Goal: Contribute content: Add original content to the website for others to see

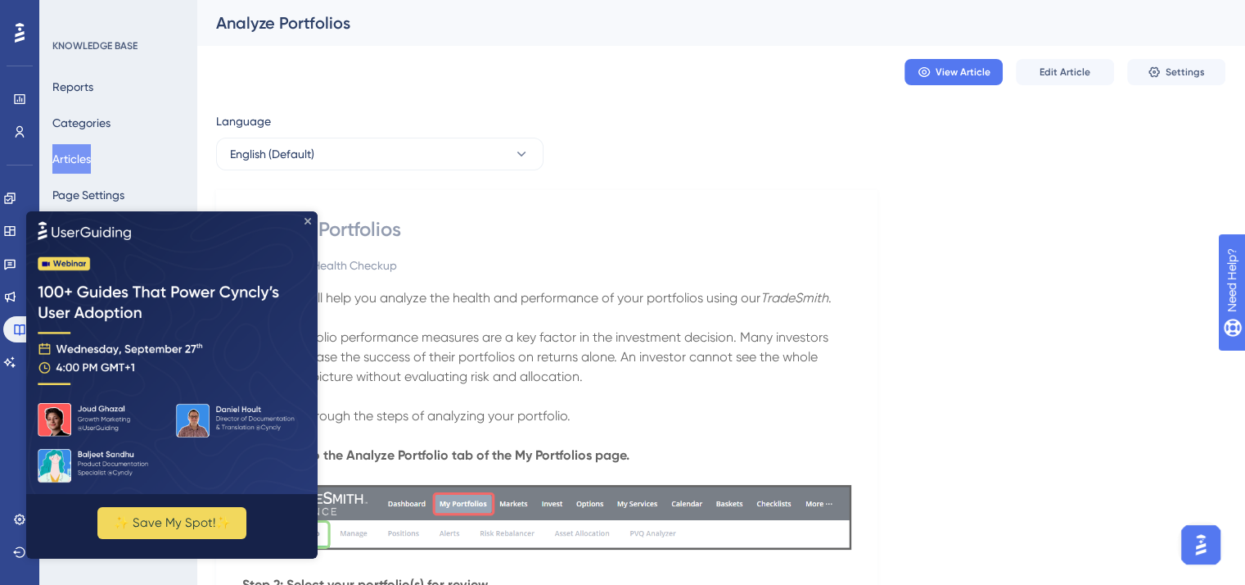
click at [305, 219] on icon "Close Preview" at bounding box center [308, 221] width 7 height 7
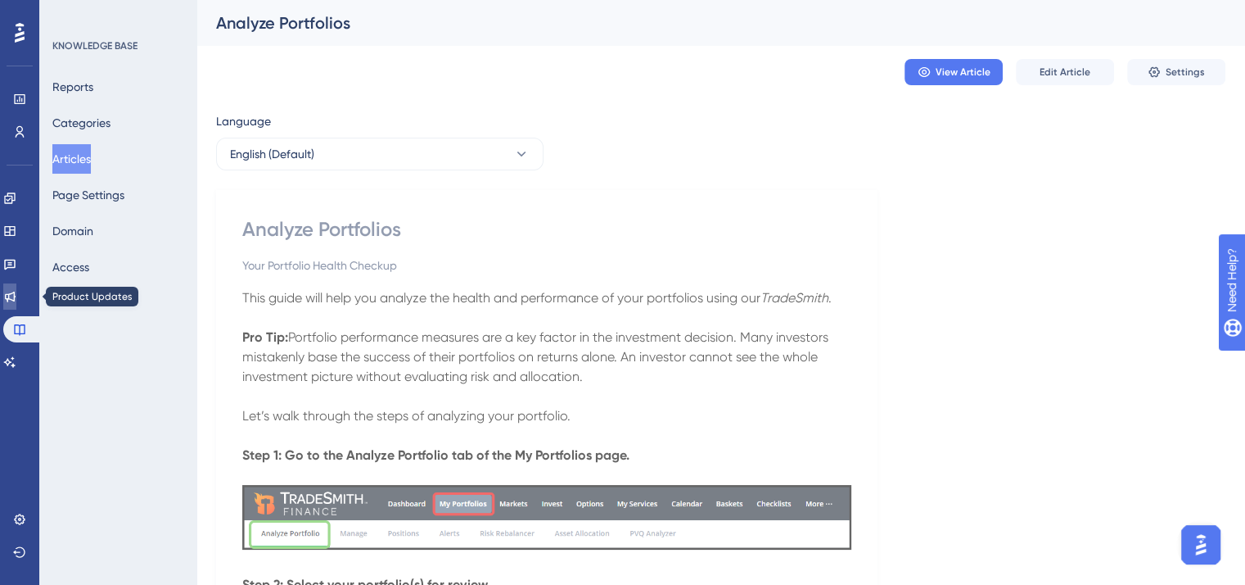
click at [16, 293] on icon at bounding box center [10, 297] width 11 height 11
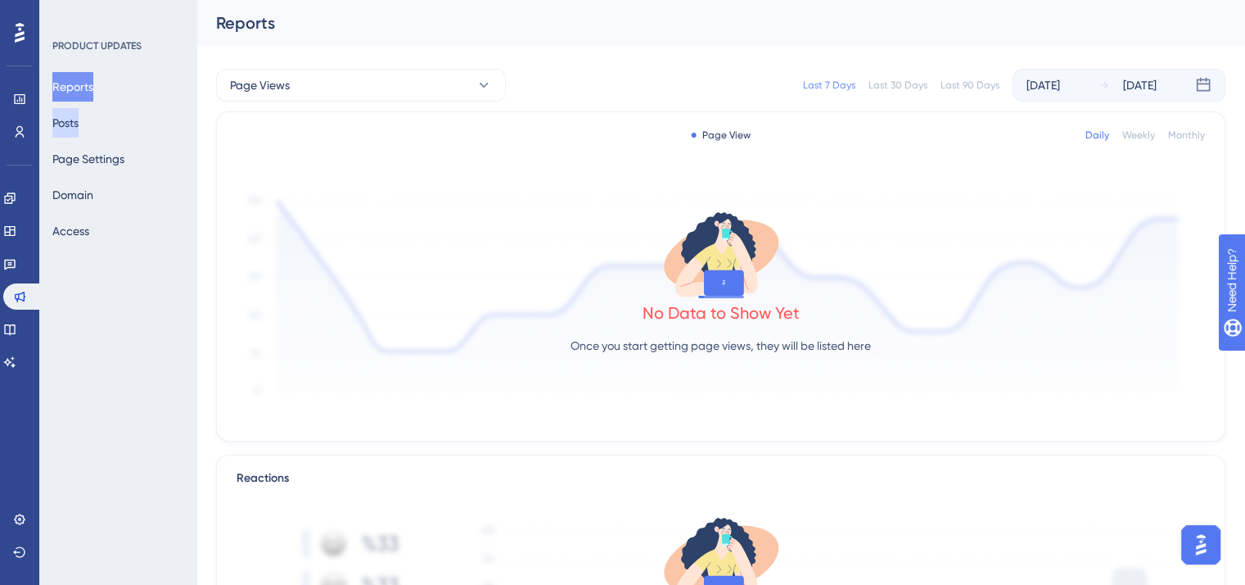
click at [79, 120] on button "Posts" at bounding box center [65, 122] width 26 height 29
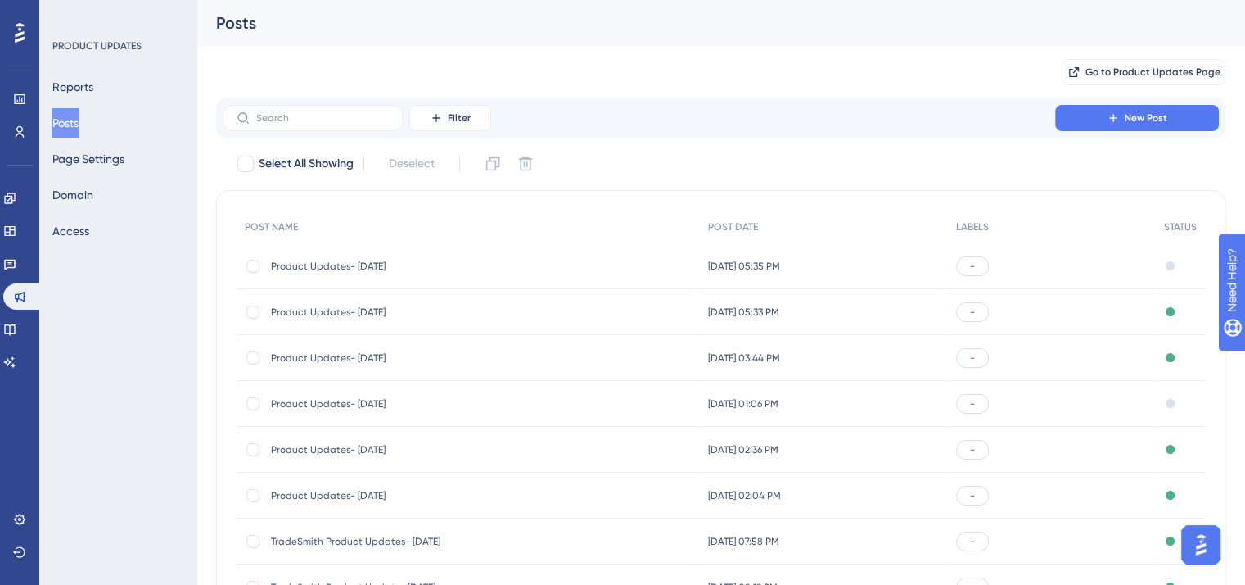
click at [400, 263] on span "Product Updates- [DATE]" at bounding box center [402, 266] width 262 height 13
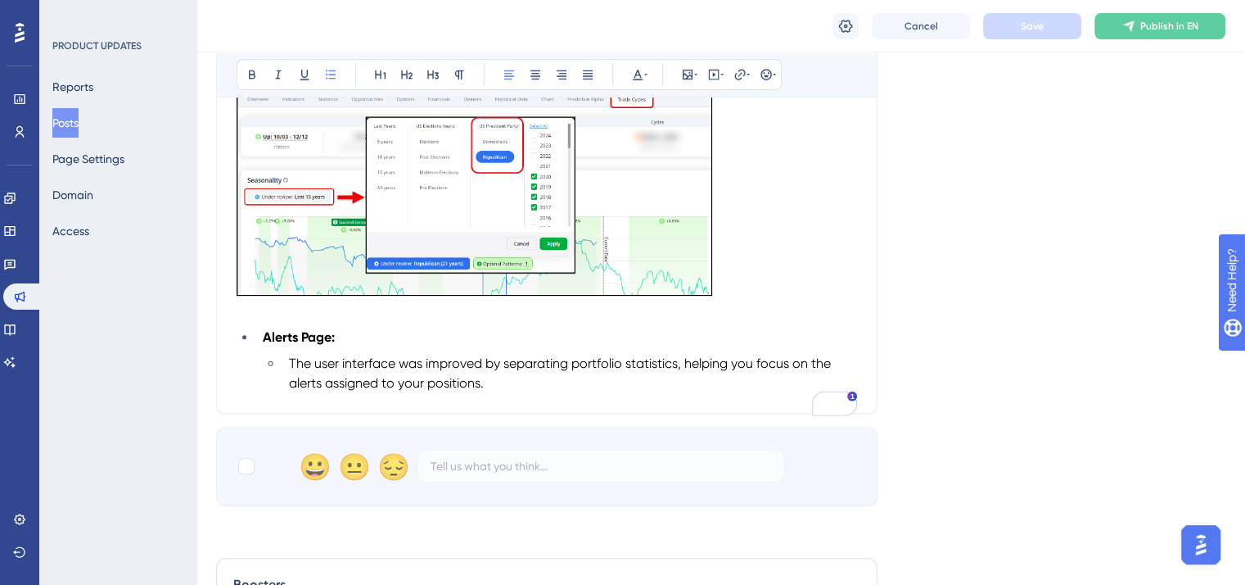
scroll to position [703, 0]
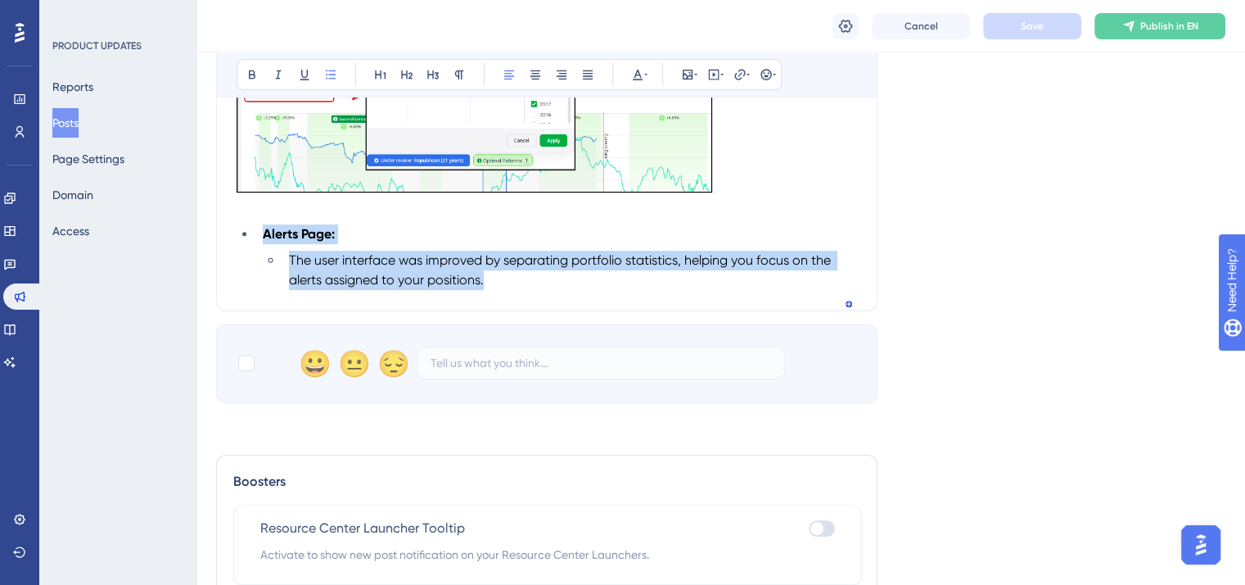
drag, startPoint x: 495, startPoint y: 300, endPoint x: 246, endPoint y: 250, distance: 253.9
click at [246, 250] on ul "Alerts Page: The user interface was improved by separating portfolio statistics…" at bounding box center [547, 257] width 621 height 66
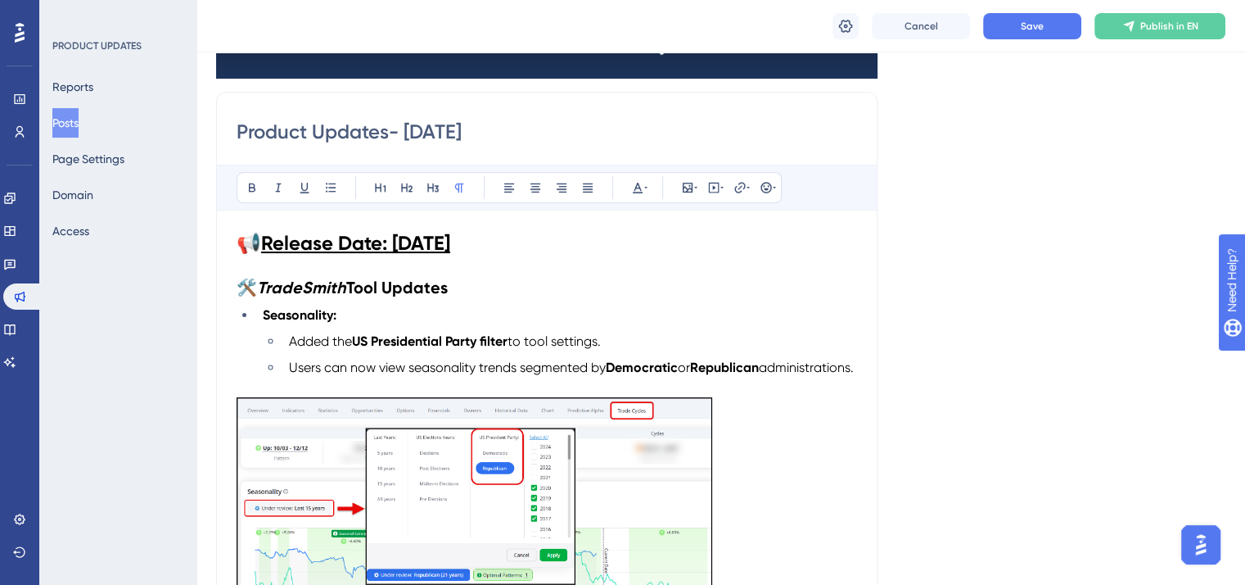
scroll to position [211, 0]
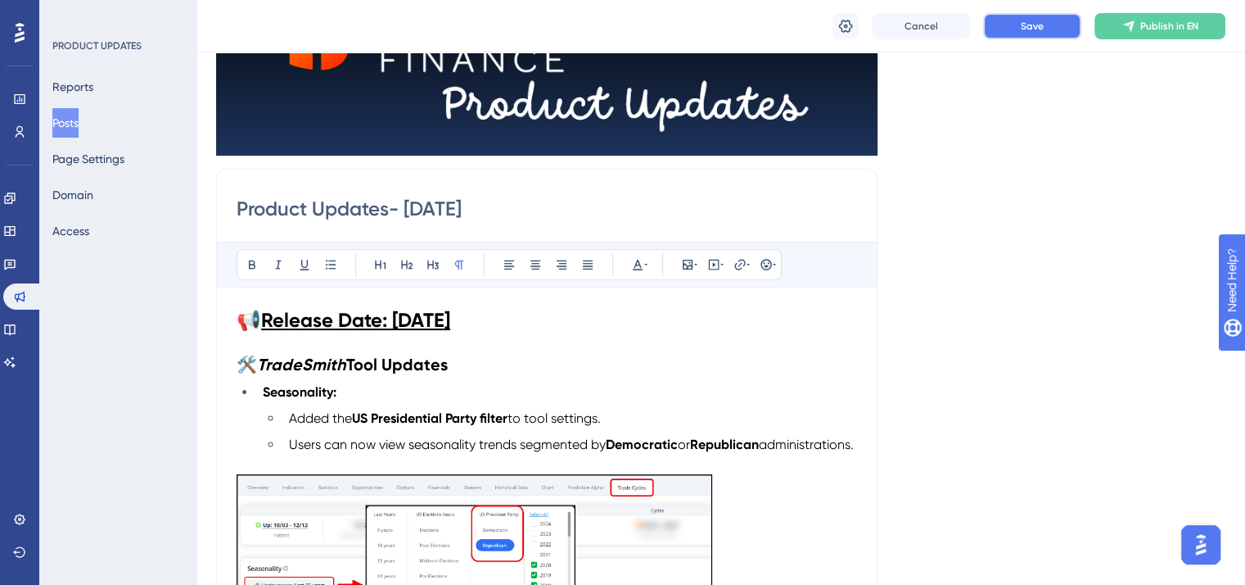
click at [1032, 26] on span "Save" at bounding box center [1032, 26] width 23 height 13
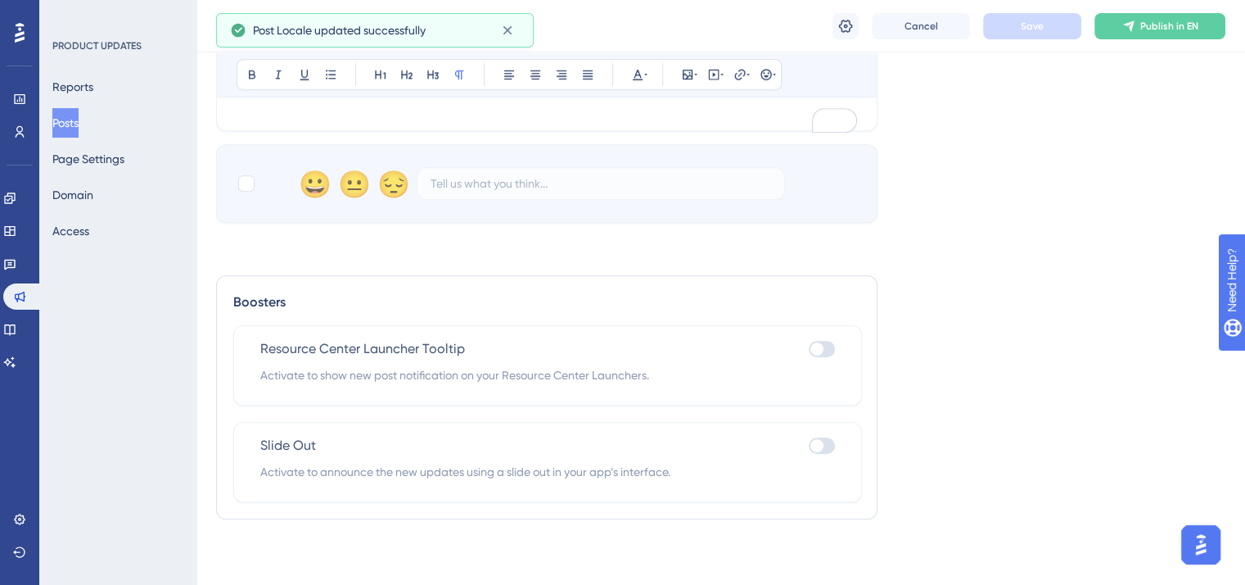
scroll to position [829, 0]
click at [832, 350] on div at bounding box center [822, 349] width 26 height 16
click at [809, 350] on input "checkbox" at bounding box center [808, 349] width 1 height 1
checkbox input "true"
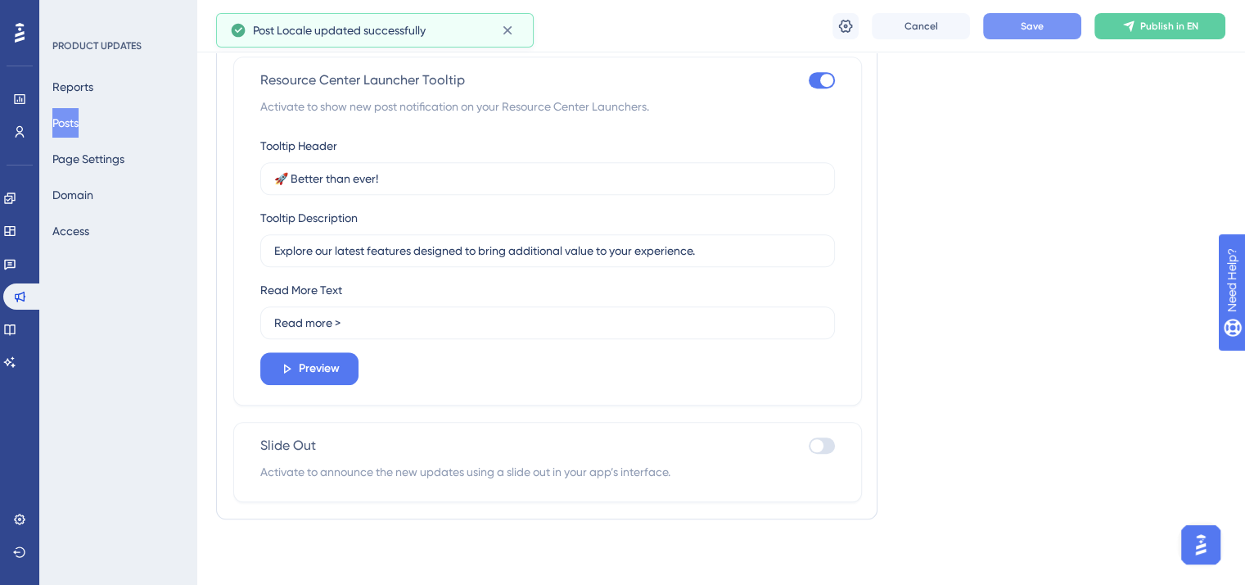
scroll to position [1097, 0]
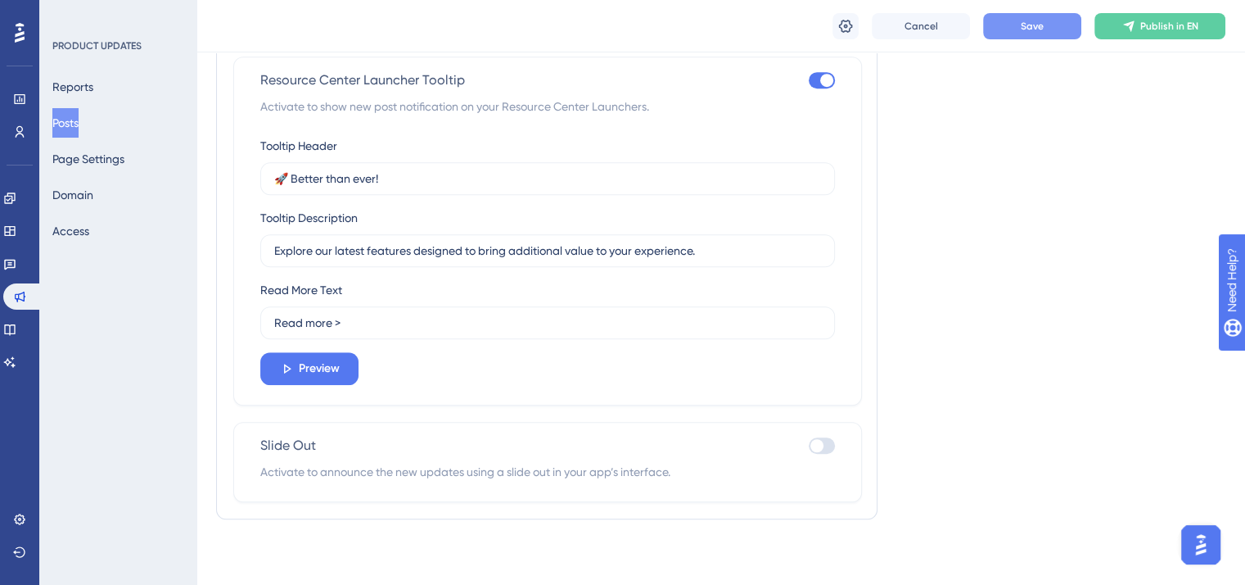
click at [829, 445] on div at bounding box center [822, 445] width 26 height 16
click at [809, 445] on input "checkbox" at bounding box center [808, 445] width 1 height 1
checkbox input "true"
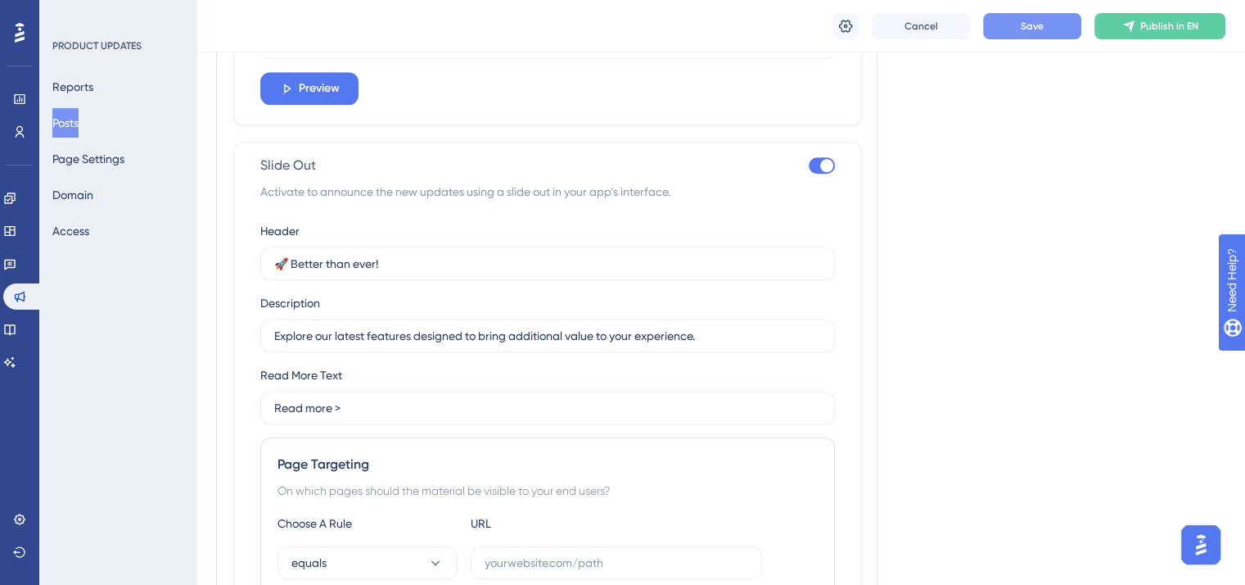
scroll to position [1589, 0]
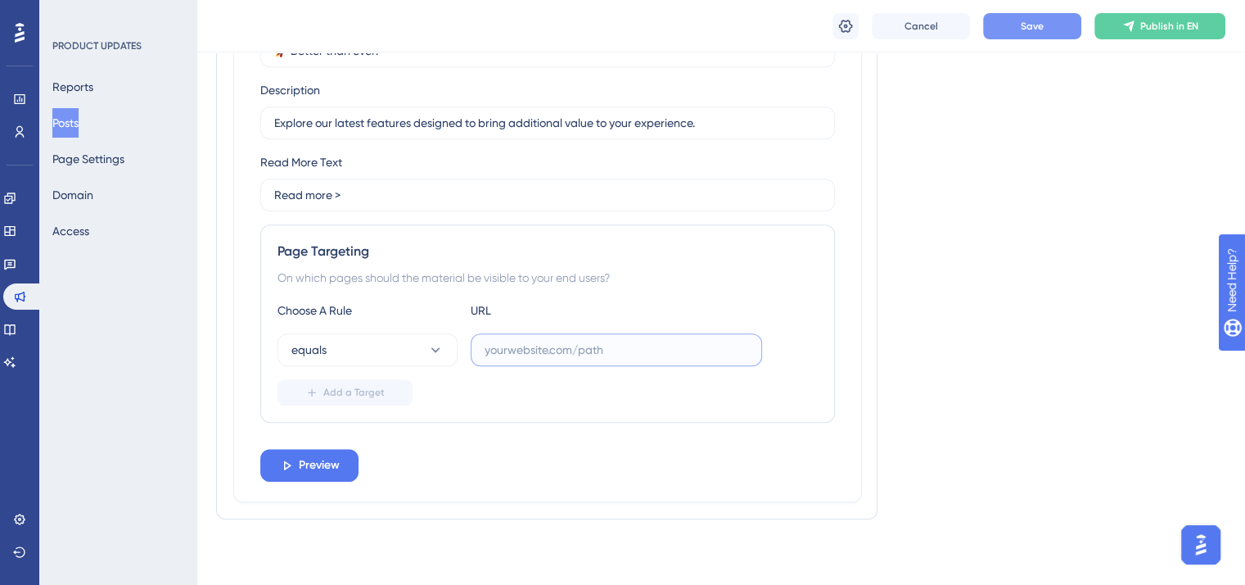
click at [518, 343] on input "text" at bounding box center [617, 350] width 264 height 18
paste input "[URL][DOMAIN_NAME]"
type input "[URL][DOMAIN_NAME]"
click at [310, 469] on span "Preview" at bounding box center [319, 465] width 41 height 20
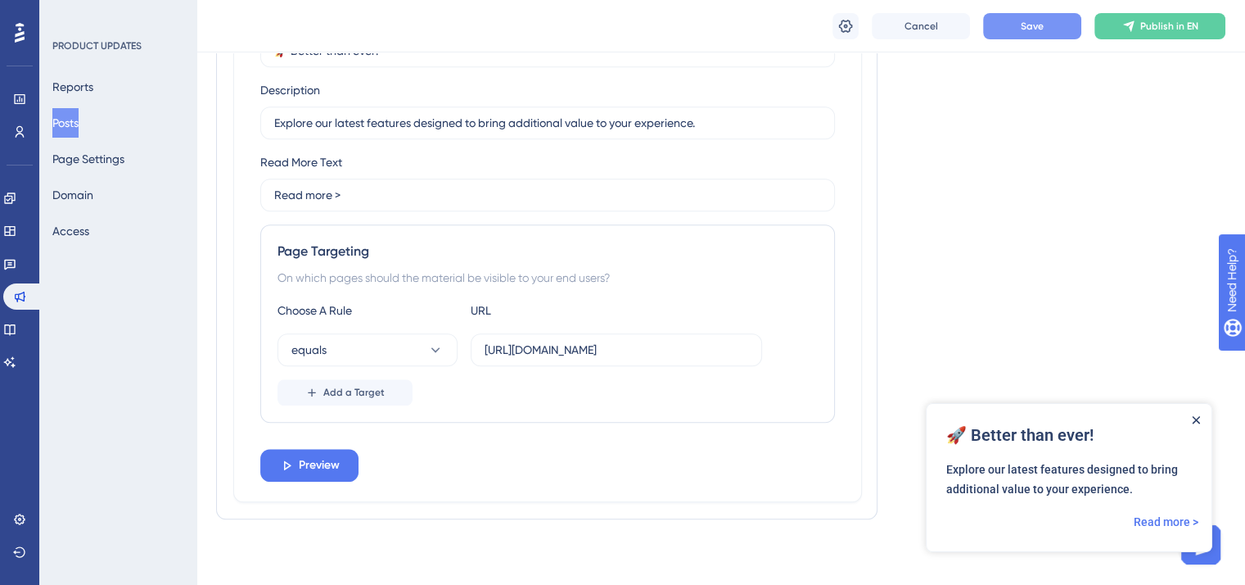
click at [1198, 419] on icon "Close Announcement" at bounding box center [1196, 420] width 8 height 8
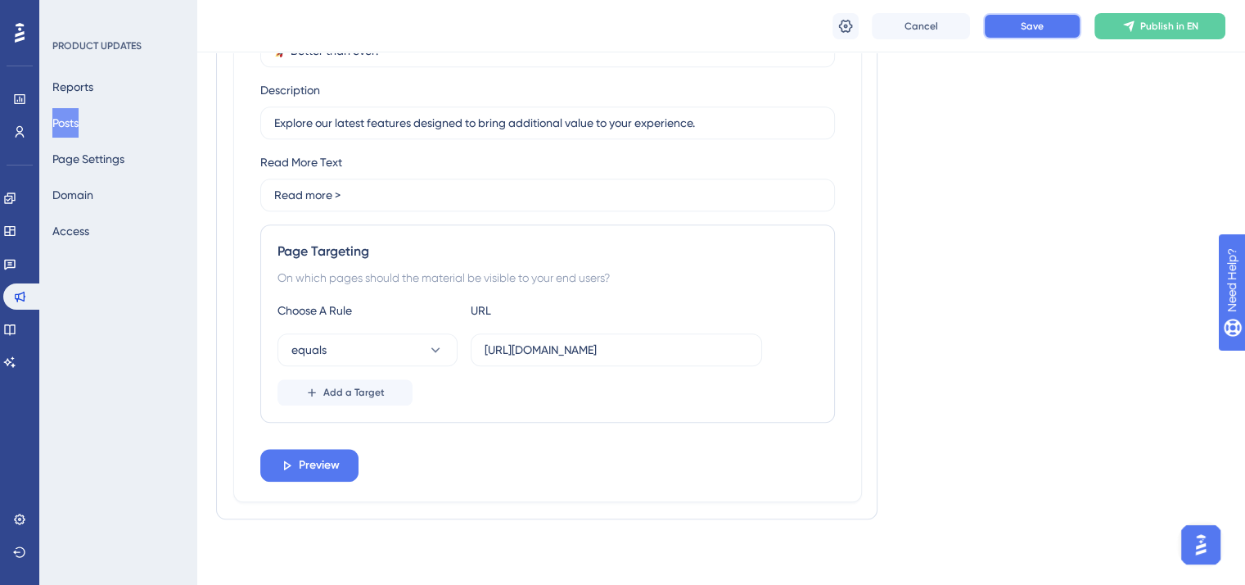
click at [1045, 25] on button "Save" at bounding box center [1032, 26] width 98 height 26
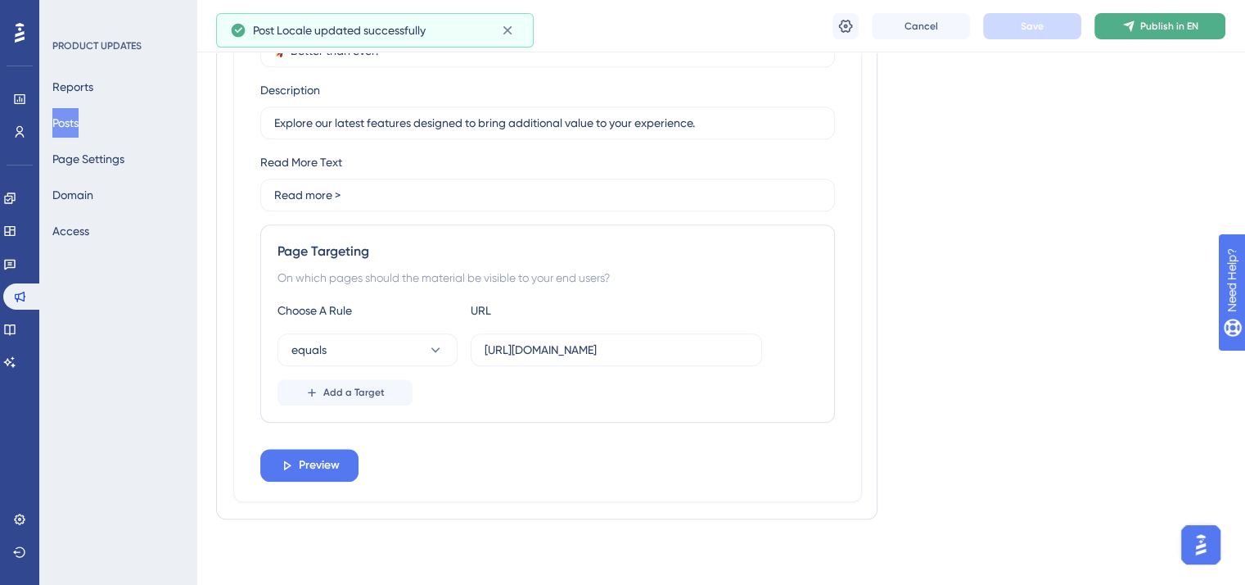
click at [1150, 27] on span "Publish in EN" at bounding box center [1170, 26] width 58 height 13
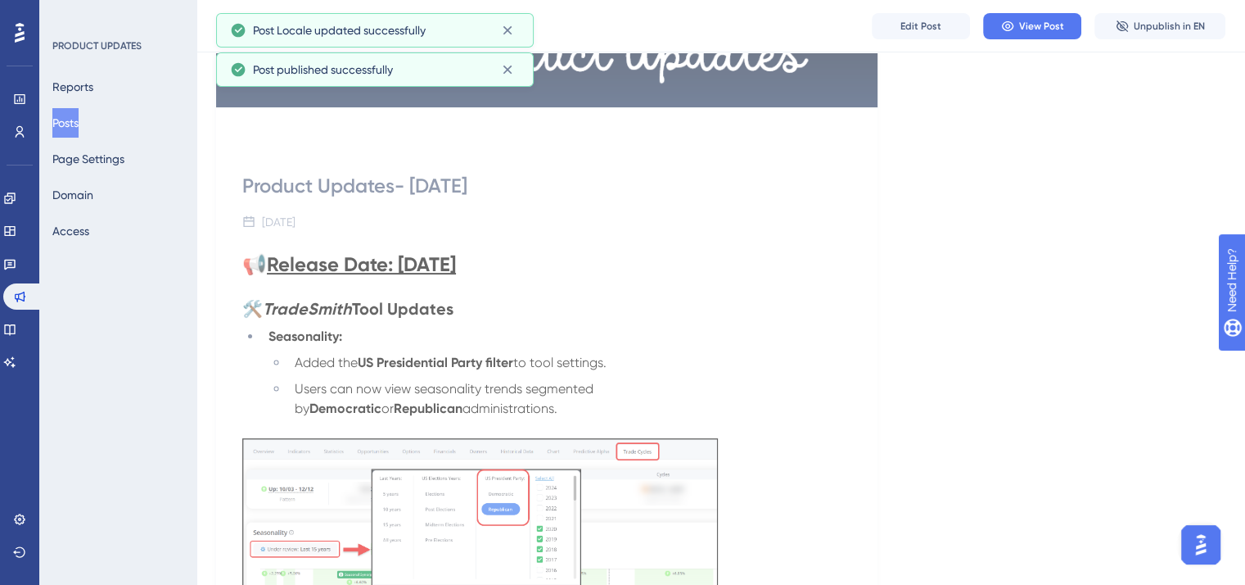
scroll to position [42, 0]
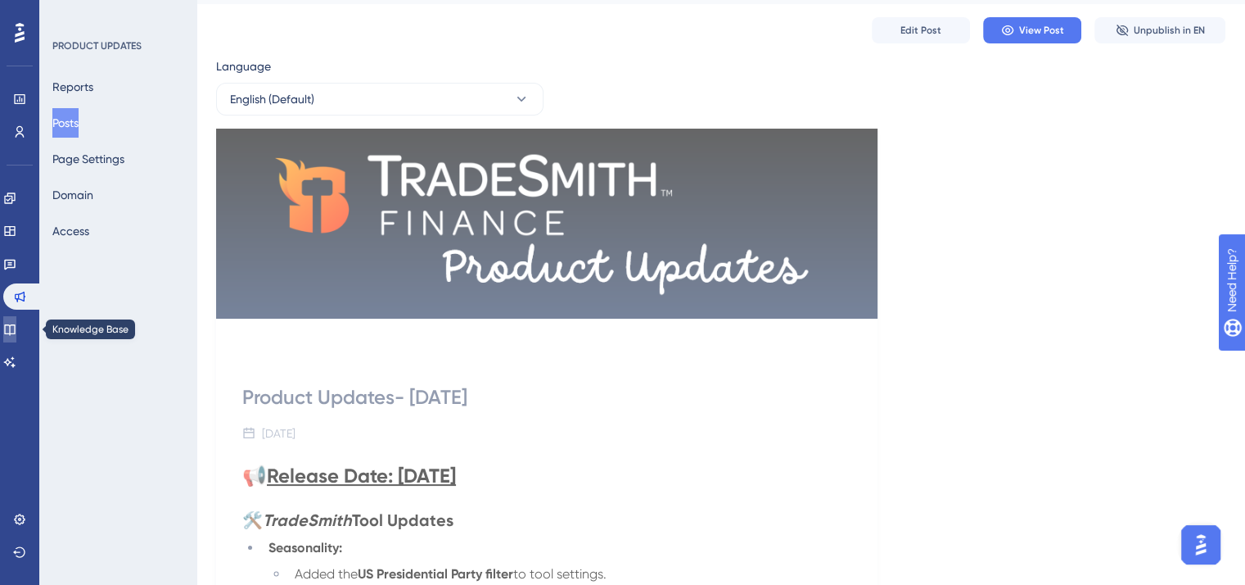
click at [16, 328] on icon at bounding box center [9, 329] width 13 height 13
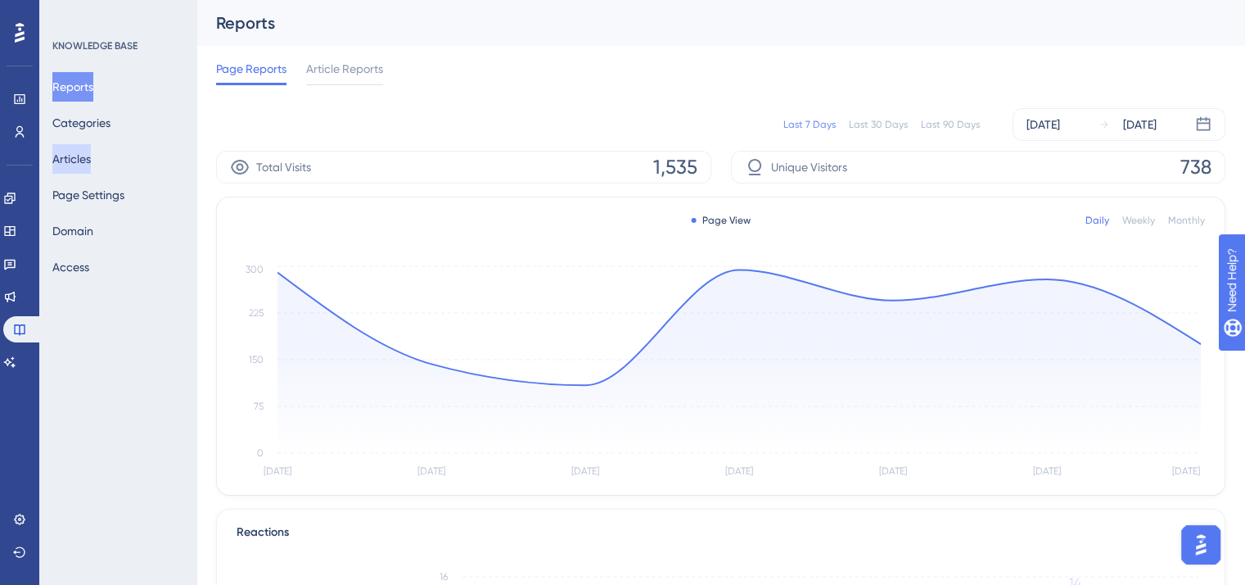
click at [91, 158] on button "Articles" at bounding box center [71, 158] width 38 height 29
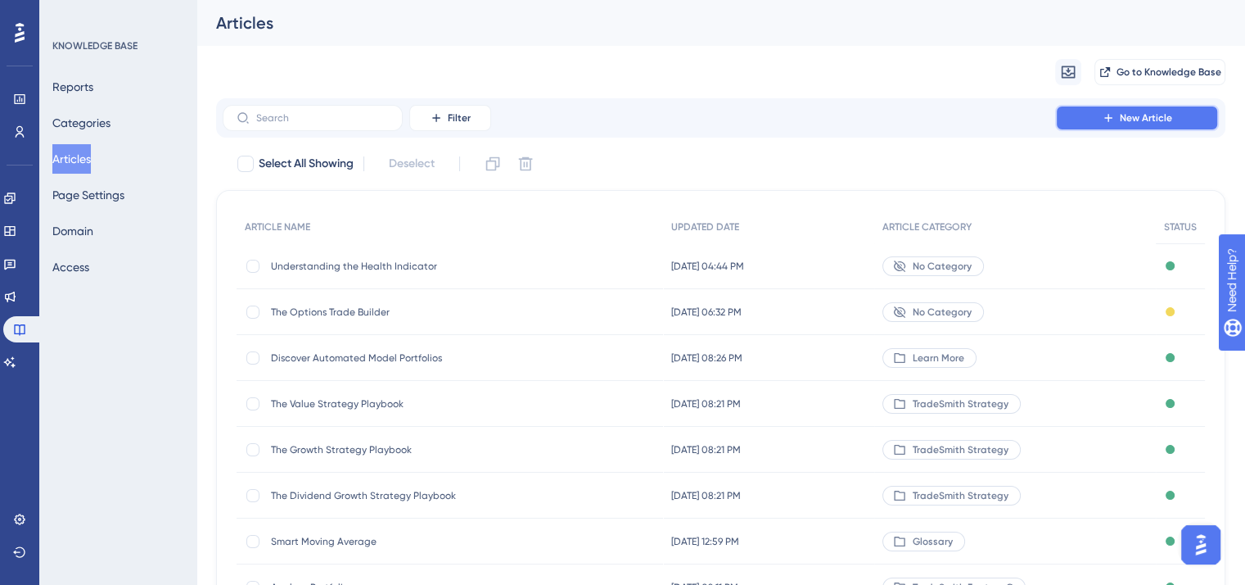
click at [1144, 116] on span "New Article" at bounding box center [1146, 117] width 52 height 13
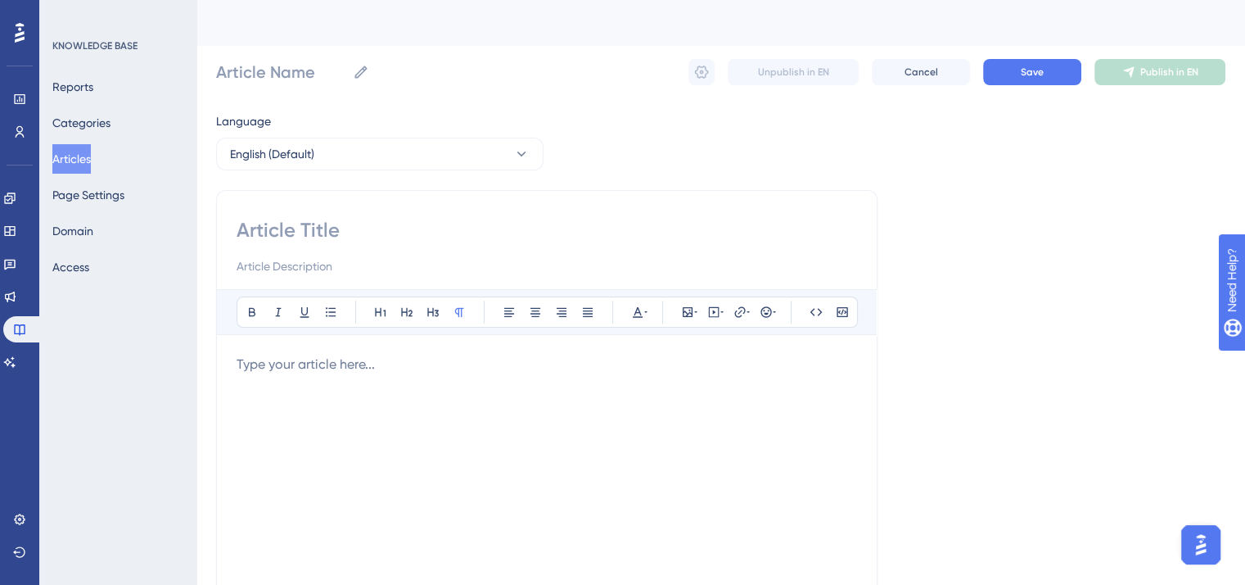
click at [307, 226] on input at bounding box center [547, 230] width 621 height 26
click at [255, 71] on input "Article Name" at bounding box center [281, 72] width 130 height 23
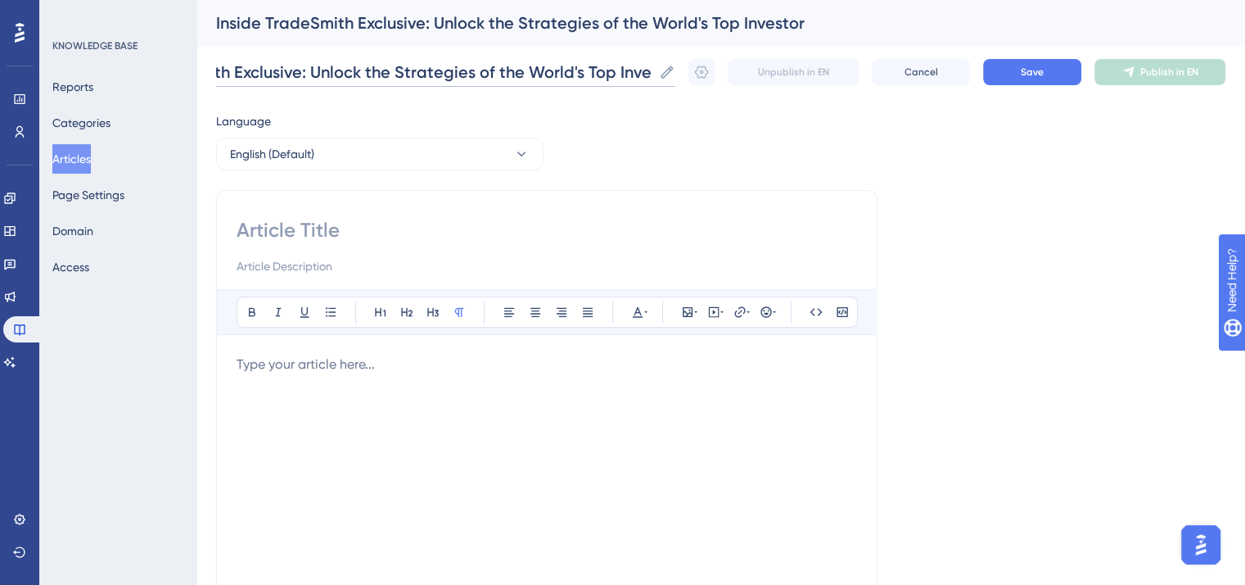
scroll to position [0, 136]
type input "Inside TradeSmith Exclusive: Unlock the Strategies of the World's Top Investors"
click at [308, 230] on input at bounding box center [547, 230] width 621 height 26
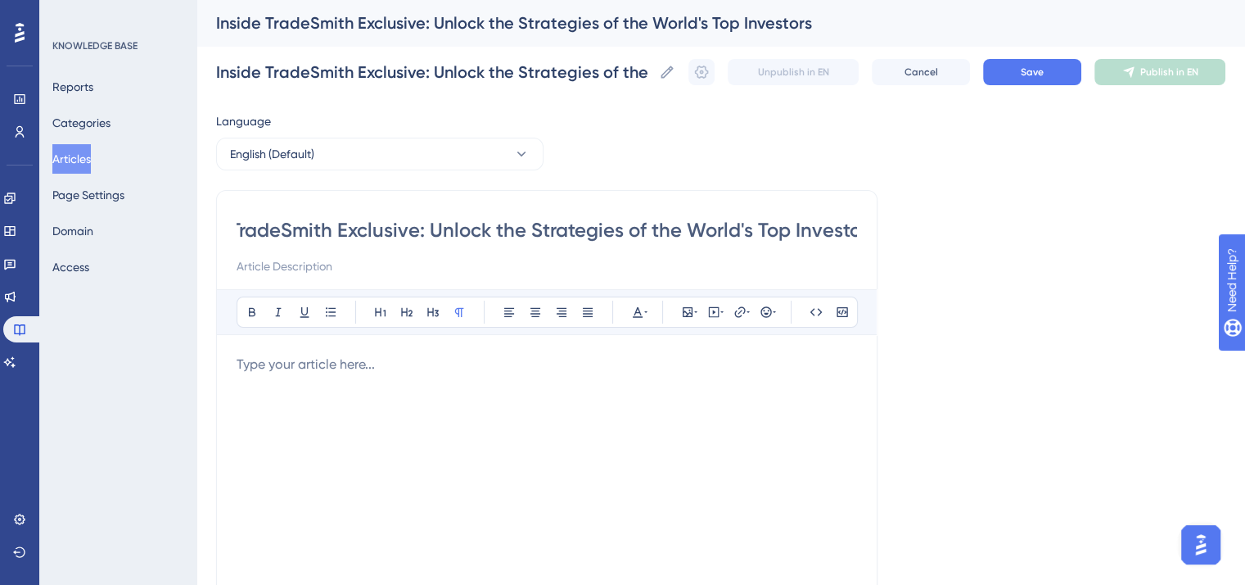
scroll to position [0, 81]
type input "Inside TradeSmith Exclusive: Unlock the Strategies of the World's Top Investors"
click at [344, 269] on input at bounding box center [547, 266] width 621 height 20
type input "[DATE]"
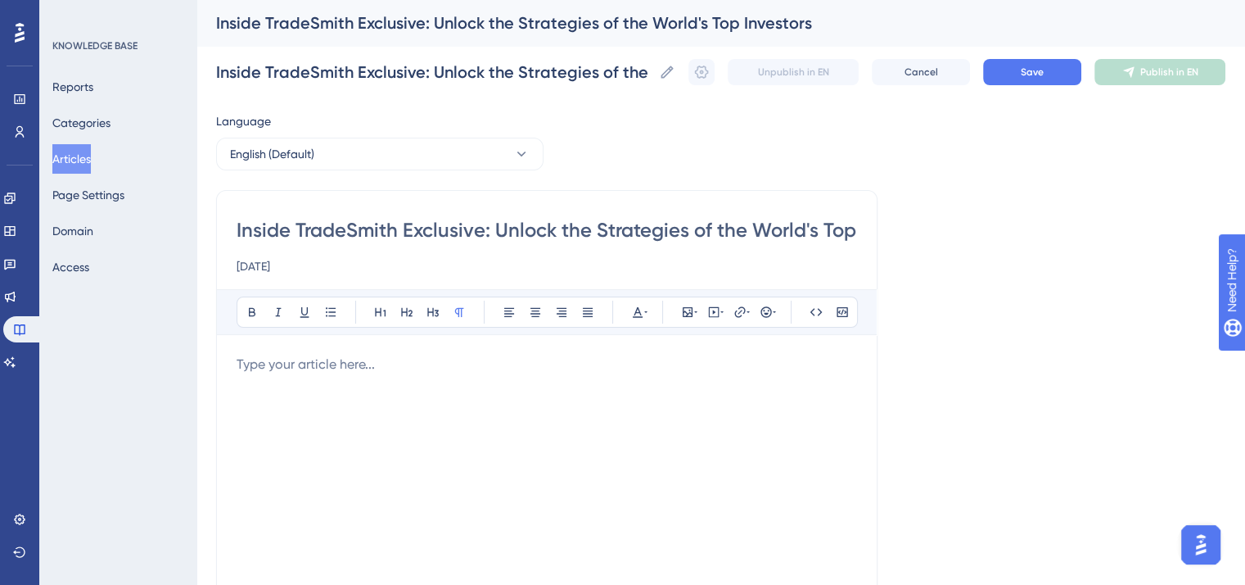
click at [326, 361] on p "To enrich screen reader interactions, please activate Accessibility in Grammarl…" at bounding box center [547, 365] width 621 height 20
click at [290, 360] on p "To enrich screen reader interactions, please activate Accessibility in Grammarl…" at bounding box center [547, 365] width 621 height 20
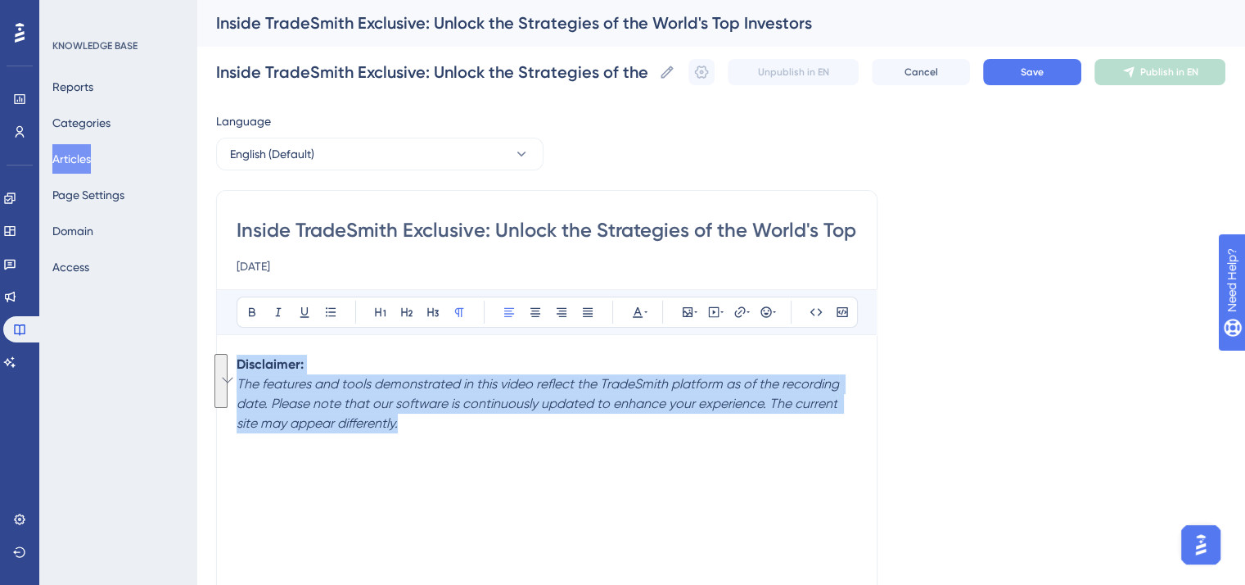
click at [224, 365] on div "Performance Users Engagement Widgets Feedback Product Updates Knowledge Base AI…" at bounding box center [622, 443] width 1245 height 886
click at [632, 308] on icon at bounding box center [637, 311] width 13 height 13
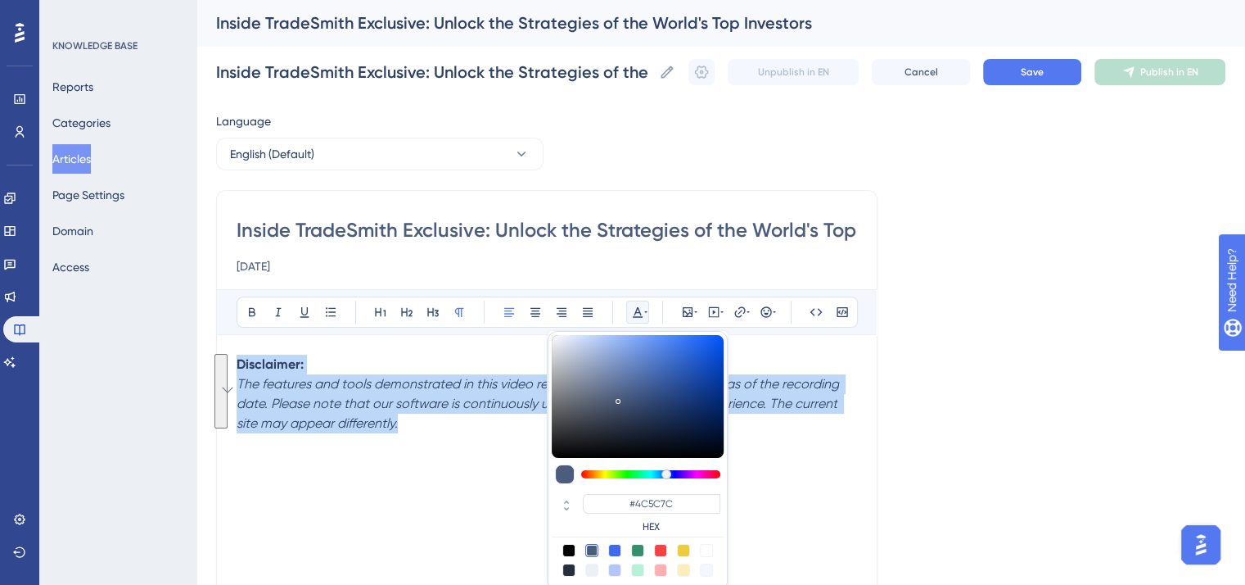
scroll to position [18, 0]
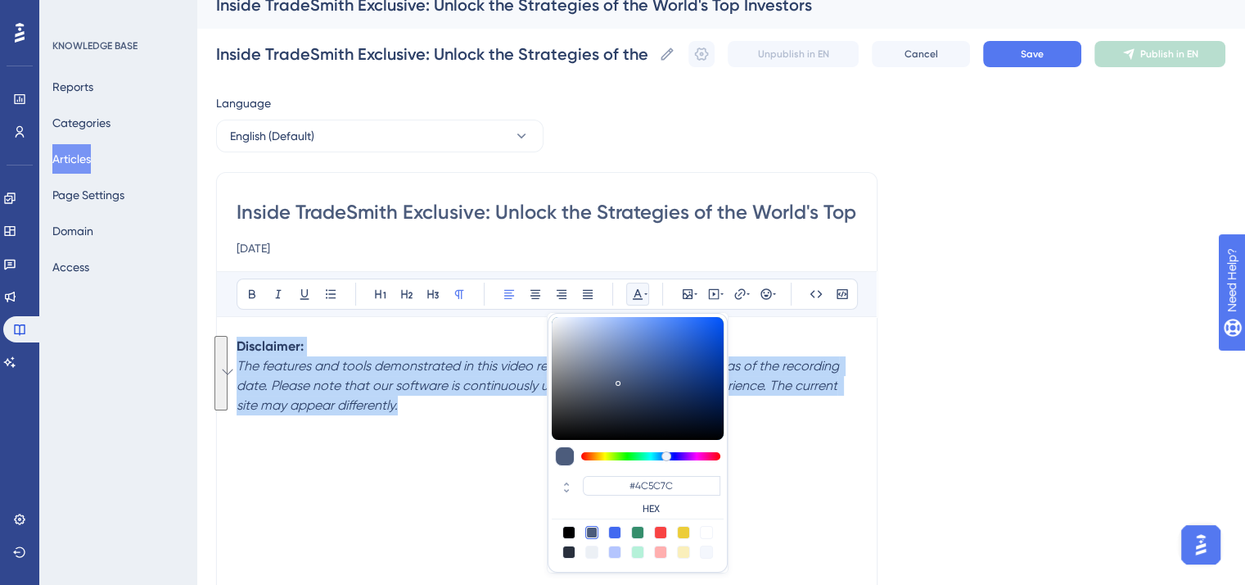
click at [567, 529] on div at bounding box center [569, 532] width 13 height 13
type input "#000000"
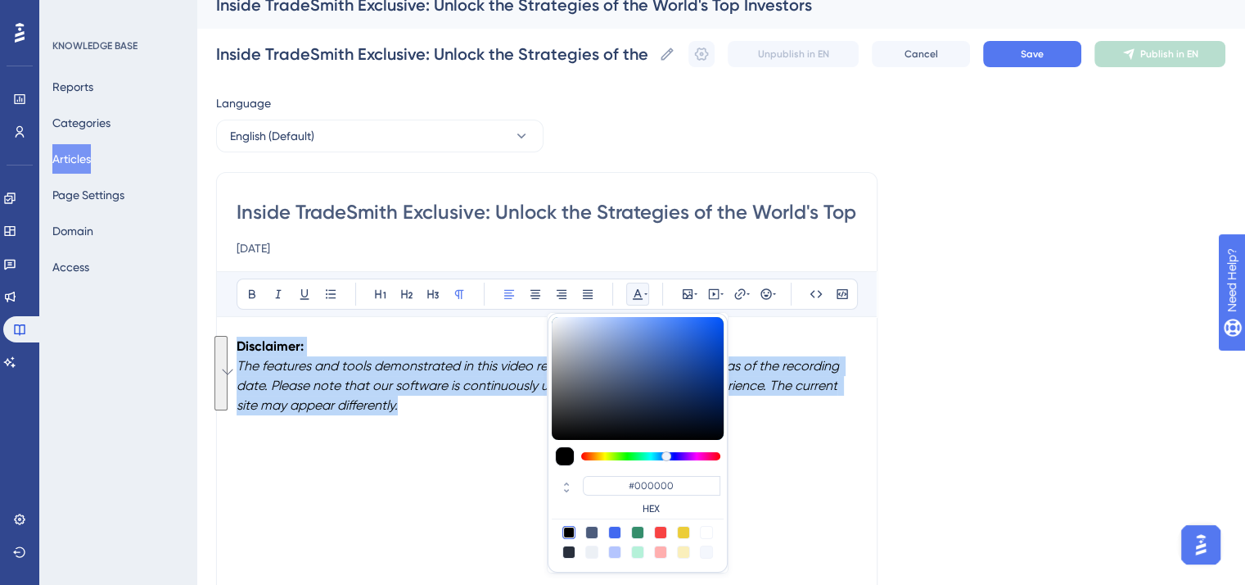
click at [423, 475] on div "Disclaimer: The features and tools demonstrated in this video reflect the Trade…" at bounding box center [547, 517] width 621 height 360
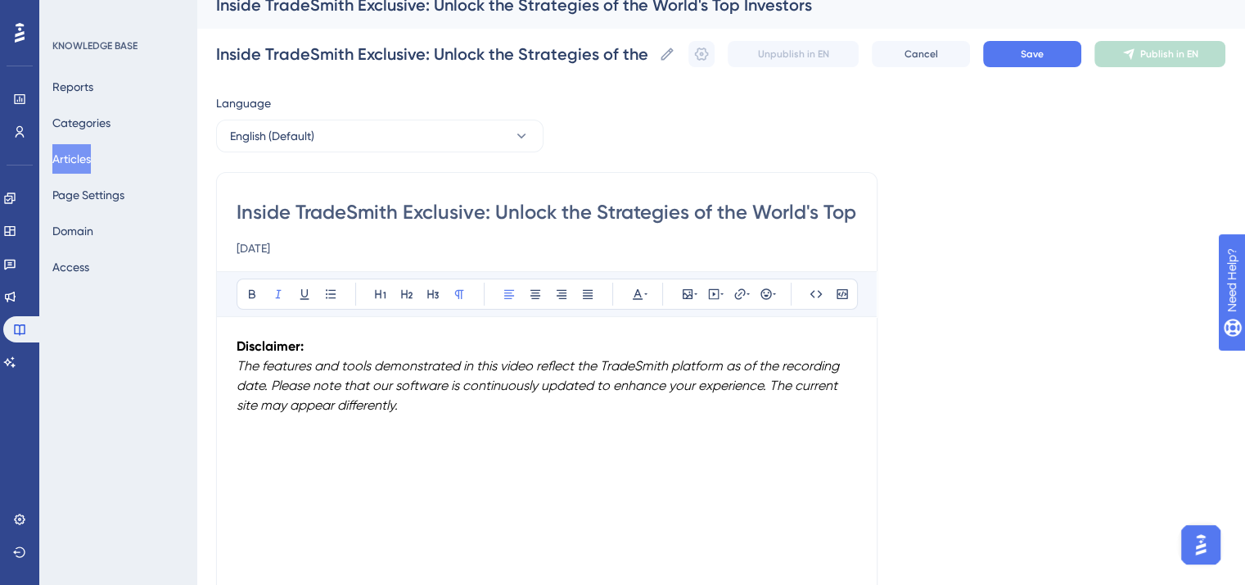
click at [418, 404] on p "Disclaimer: The features and tools demonstrated in this video reflect the Trade…" at bounding box center [547, 376] width 621 height 79
click at [719, 292] on icon at bounding box center [713, 293] width 13 height 13
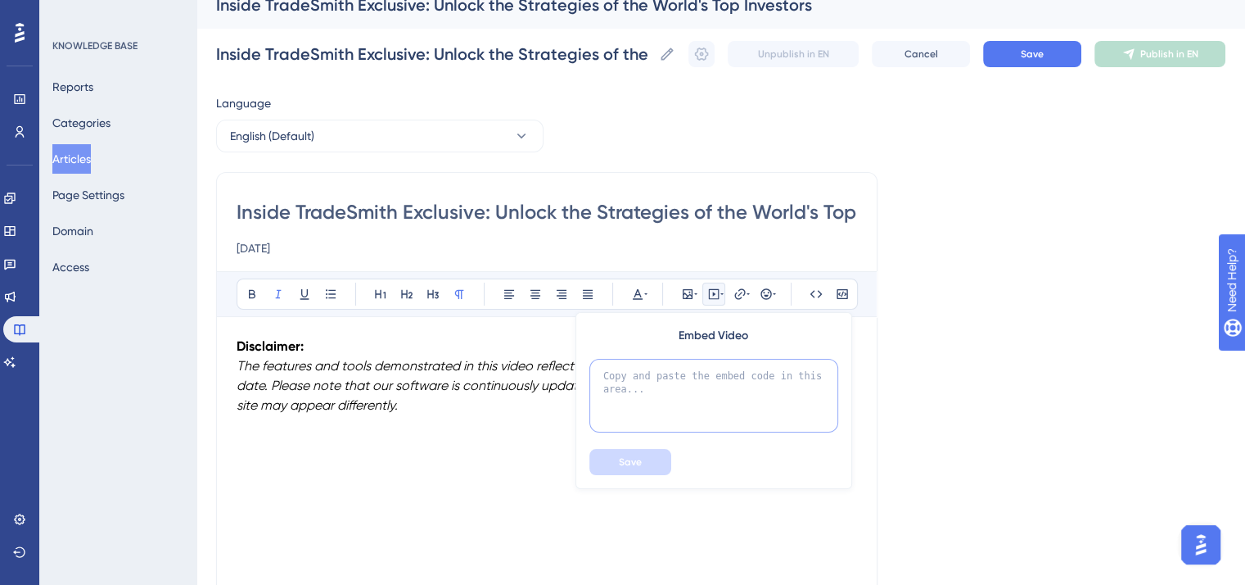
click at [710, 368] on textarea at bounding box center [714, 396] width 249 height 74
paste textarea "<div class="wistia_responsive_padding" style="padding:56.25% 0 0 0;position:rel…"
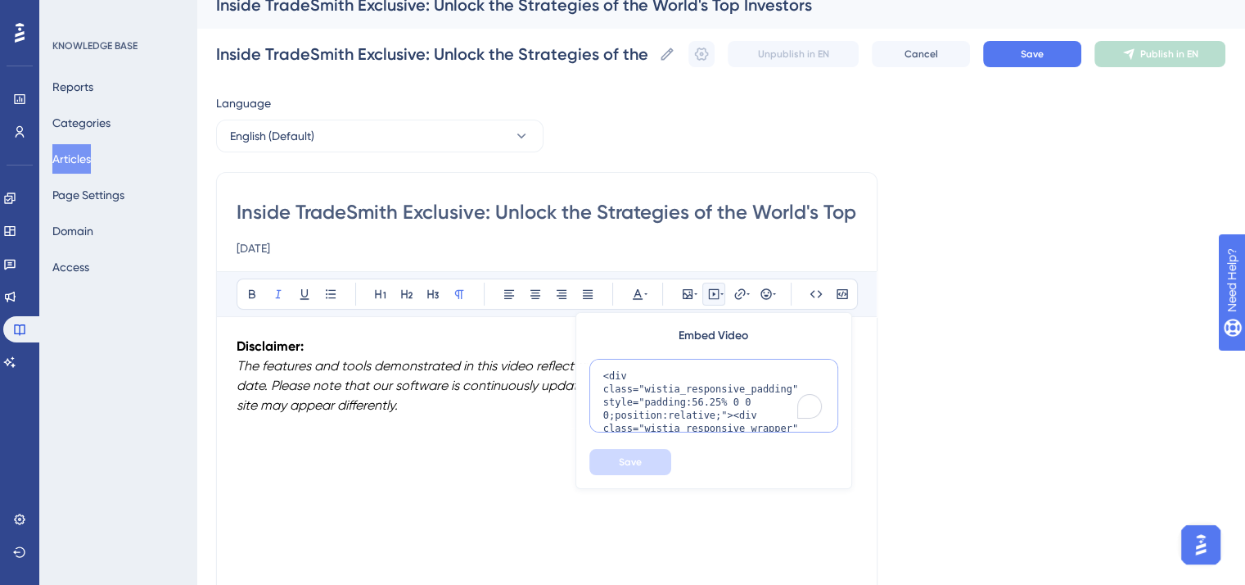
scroll to position [199, 0]
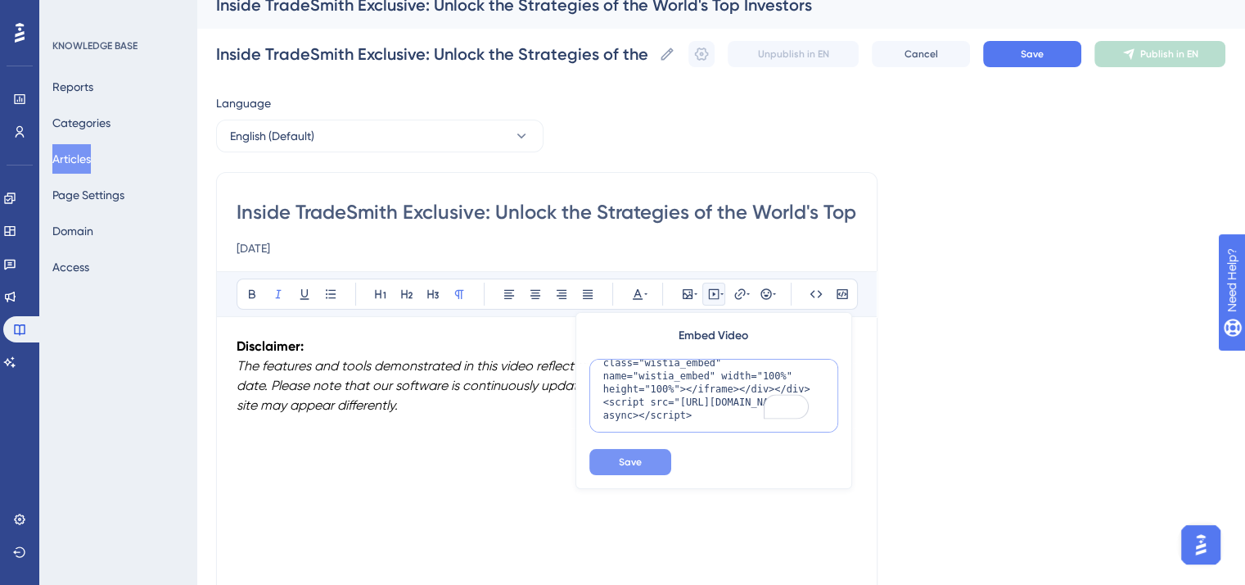
type textarea "<div class="wistia_responsive_padding" style="padding:56.25% 0 0 0;position:rel…"
click at [658, 458] on button "Save" at bounding box center [631, 462] width 82 height 26
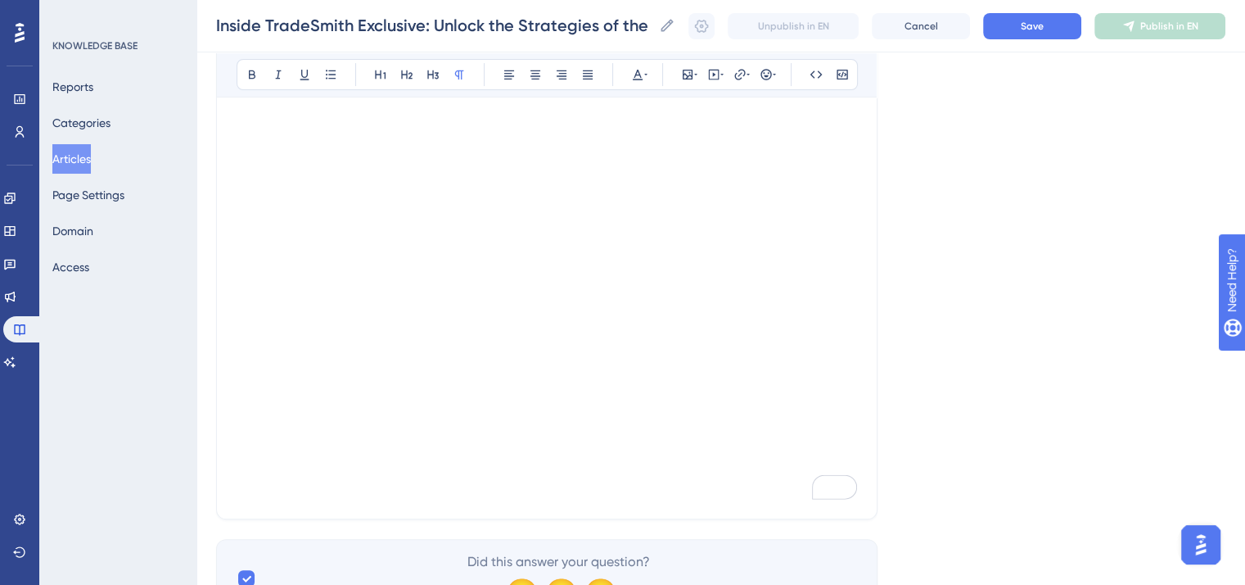
scroll to position [419, 0]
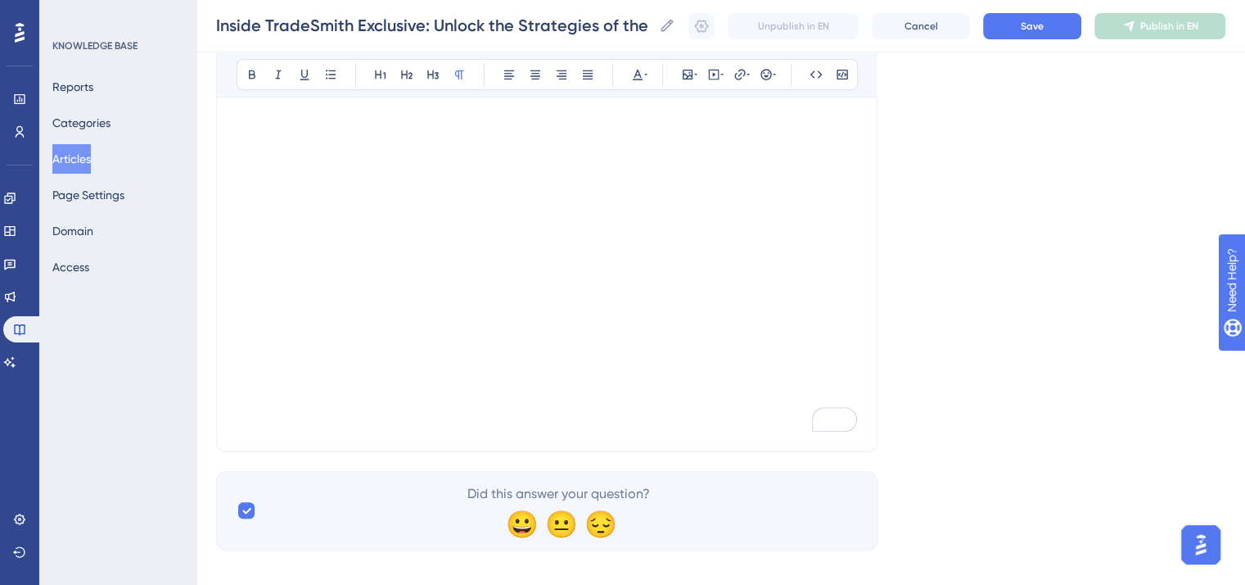
click at [270, 417] on p "To enrich screen reader interactions, please activate Accessibility in Grammarl…" at bounding box center [547, 421] width 621 height 20
drag, startPoint x: 470, startPoint y: 419, endPoint x: 236, endPoint y: 418, distance: 234.2
click at [236, 418] on div "Inside TradeSmith Exclusive: Unlock the Strategies of the World's Top Investors…" at bounding box center [547, 107] width 662 height 687
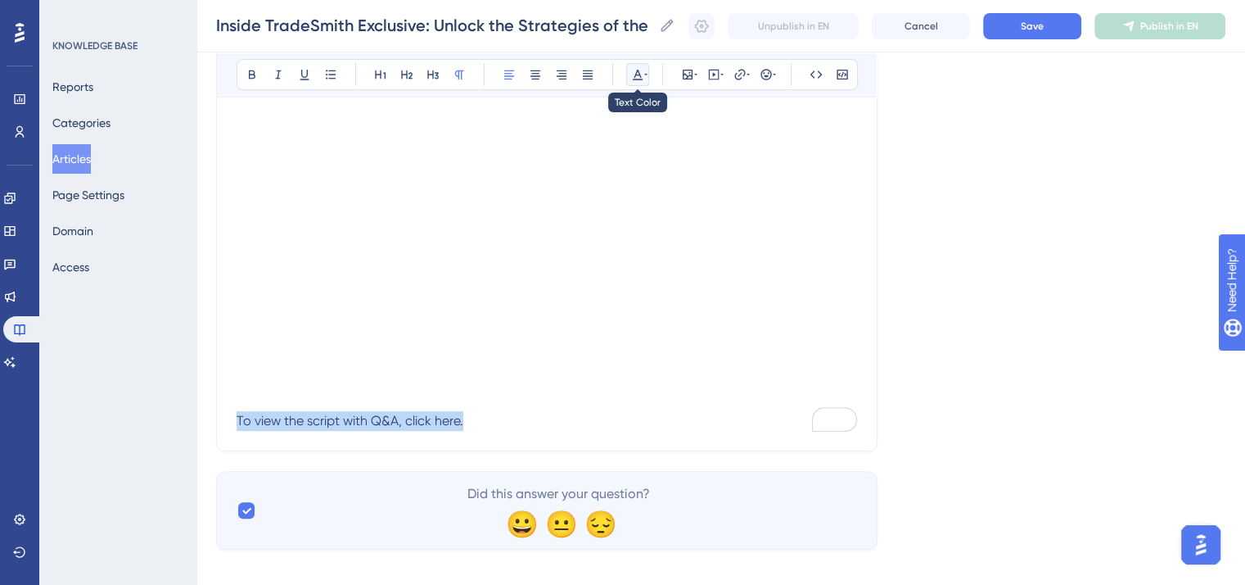
click at [635, 76] on icon at bounding box center [638, 75] width 10 height 11
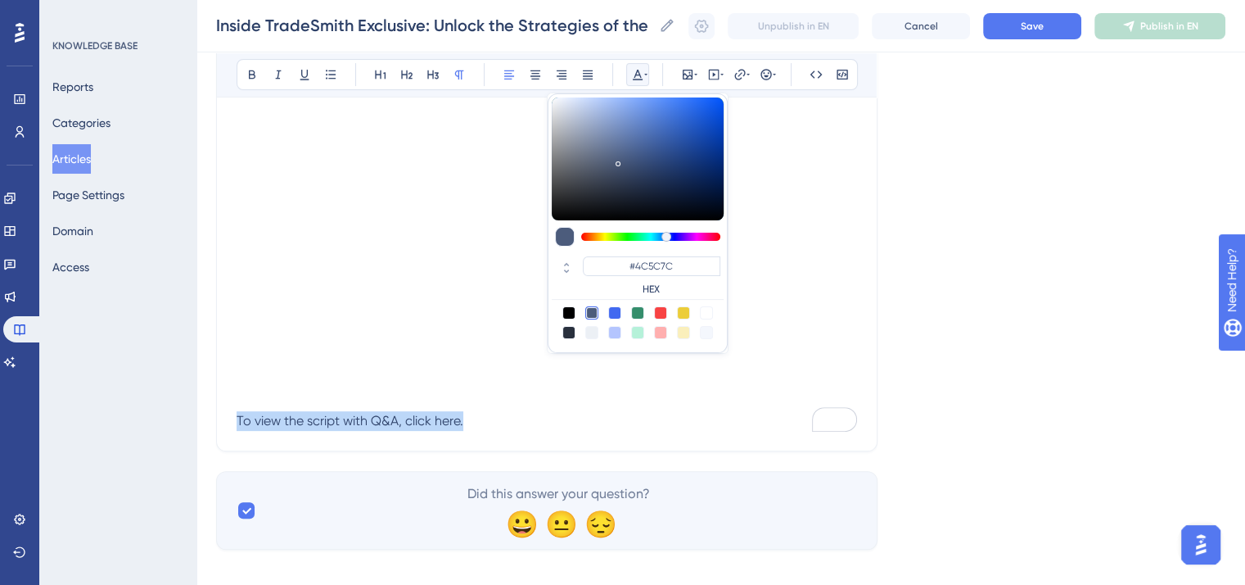
click at [566, 306] on div at bounding box center [569, 312] width 13 height 13
type input "#000000"
click at [533, 419] on p "To view the script with Q&A, click here." at bounding box center [547, 421] width 621 height 20
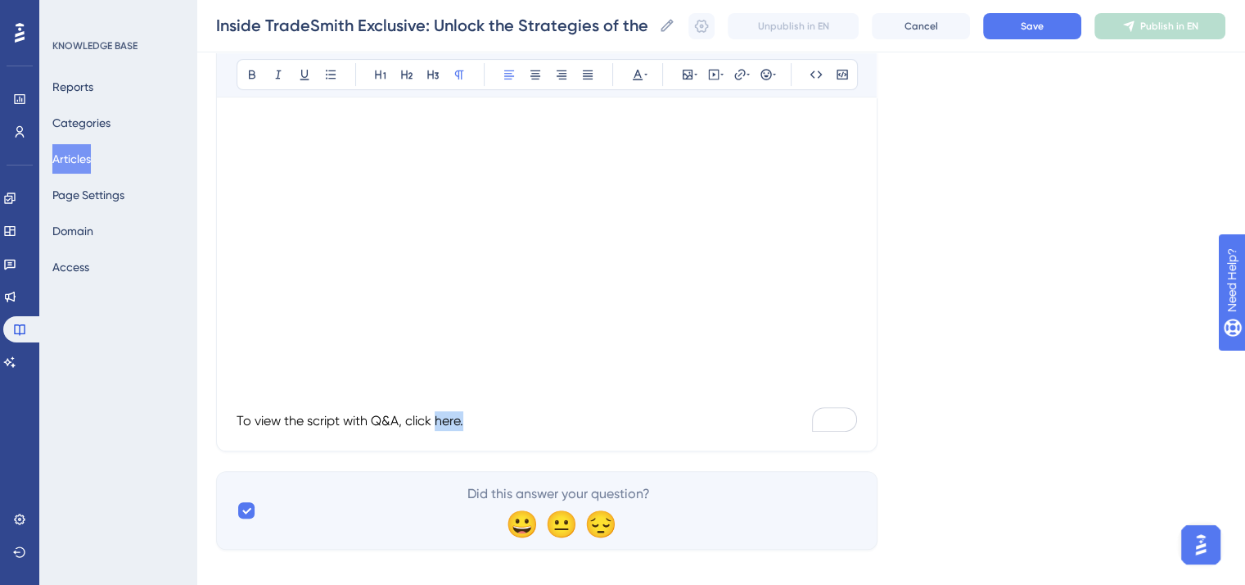
drag, startPoint x: 475, startPoint y: 425, endPoint x: 438, endPoint y: 423, distance: 36.9
click at [438, 423] on p "To view the script with Q&A, click here." at bounding box center [547, 421] width 621 height 20
click at [740, 74] on icon at bounding box center [740, 74] width 13 height 13
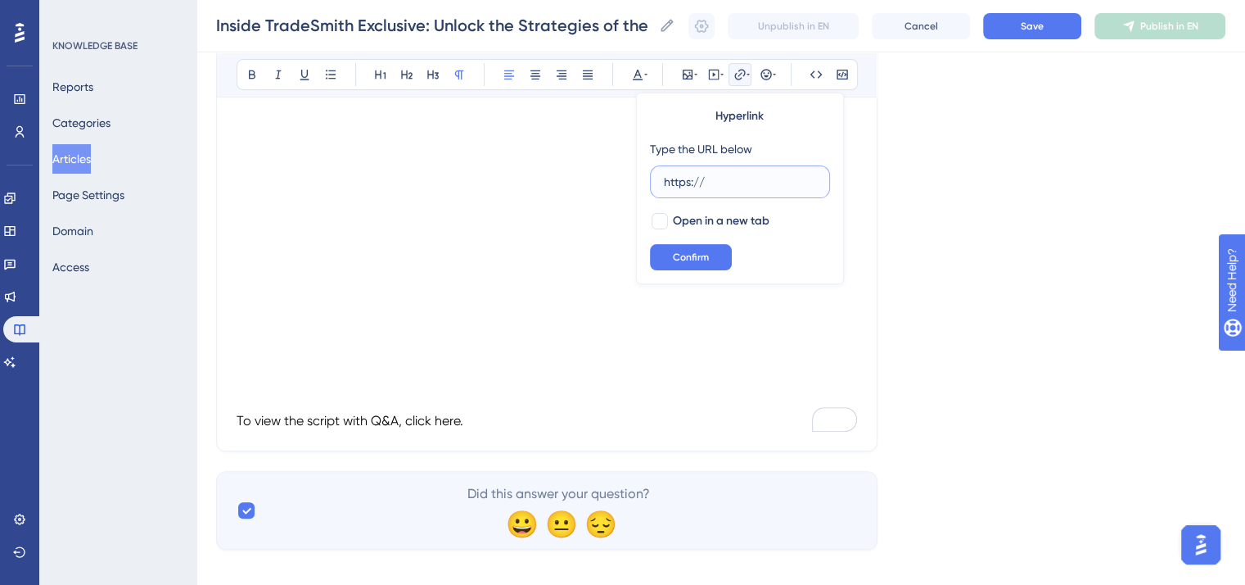
drag, startPoint x: 752, startPoint y: 179, endPoint x: 632, endPoint y: 181, distance: 119.6
click at [389, 135] on div "Bold Italic Underline Bullet Point Heading 1 Heading 2 Heading 3 Normal Align L…" at bounding box center [547, 146] width 621 height 567
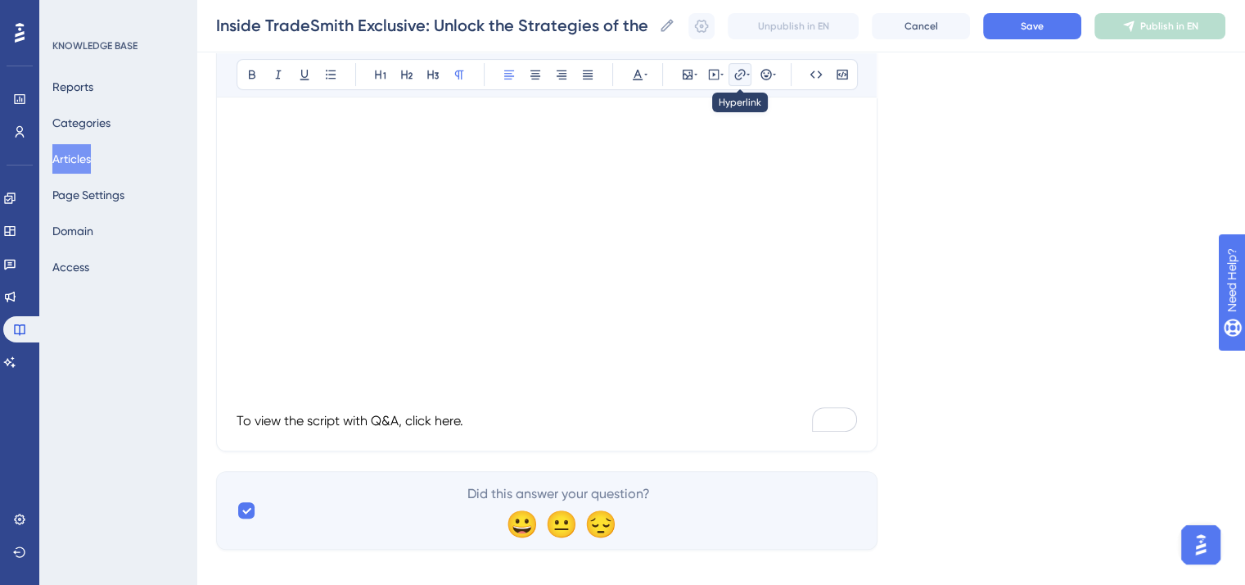
click at [740, 75] on icon at bounding box center [740, 74] width 13 height 13
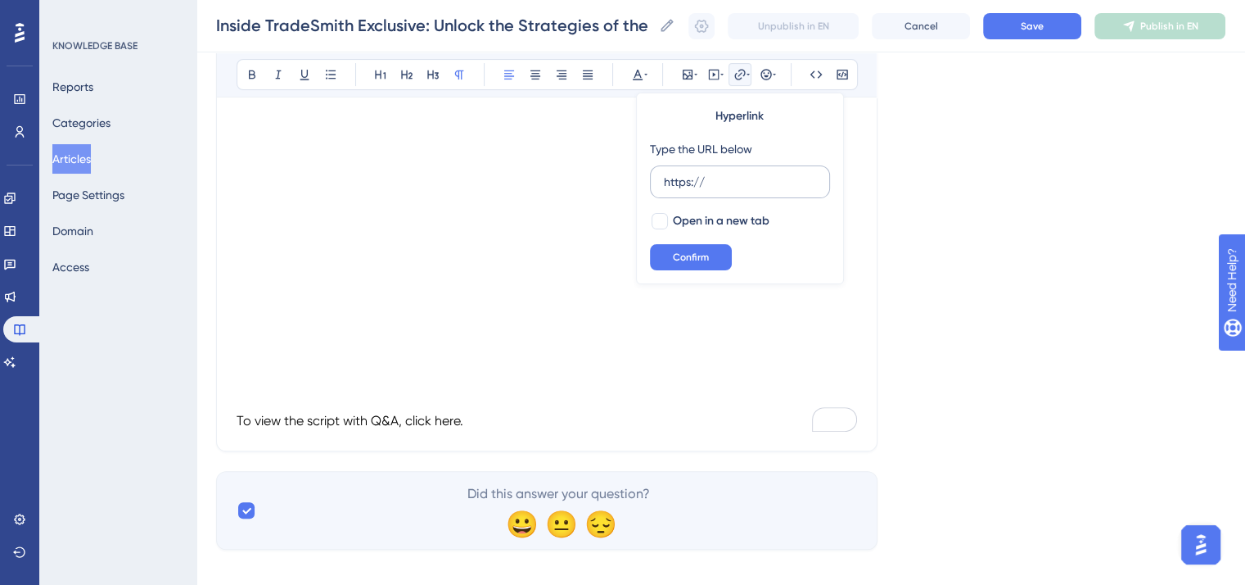
drag, startPoint x: 718, startPoint y: 184, endPoint x: 662, endPoint y: 179, distance: 56.8
click at [662, 179] on label "https://" at bounding box center [740, 181] width 180 height 33
click at [664, 179] on input "https://" at bounding box center [740, 182] width 152 height 18
type input "[URL][DOMAIN_NAME][DOMAIN_NAME]"
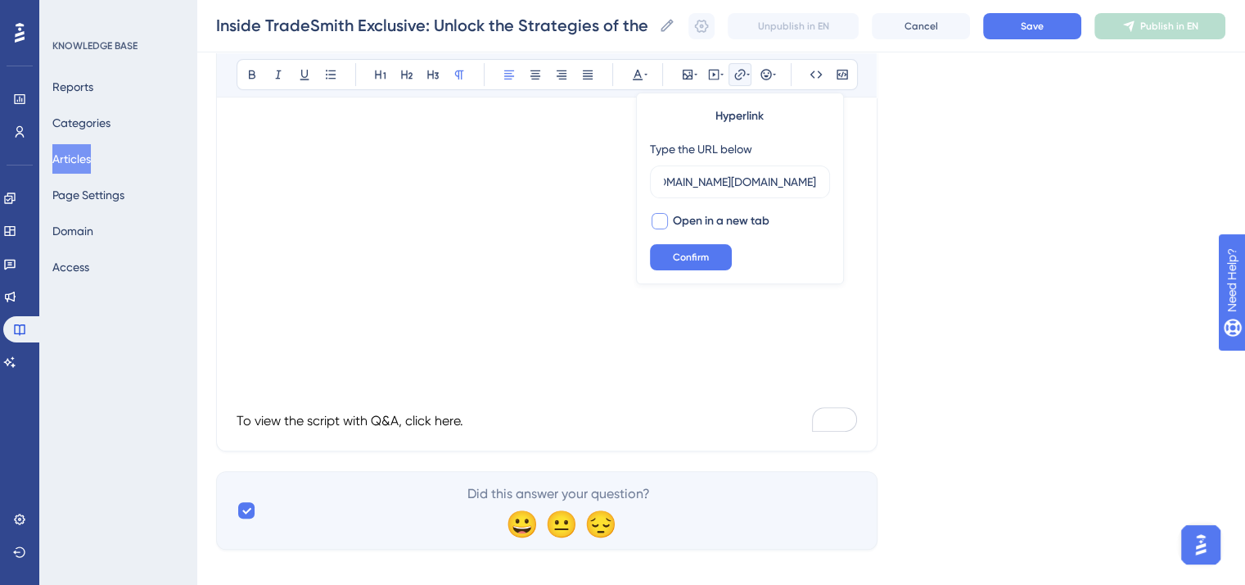
click at [662, 223] on div at bounding box center [660, 221] width 16 height 16
checkbox input "true"
click at [694, 256] on span "Confirm" at bounding box center [691, 257] width 36 height 13
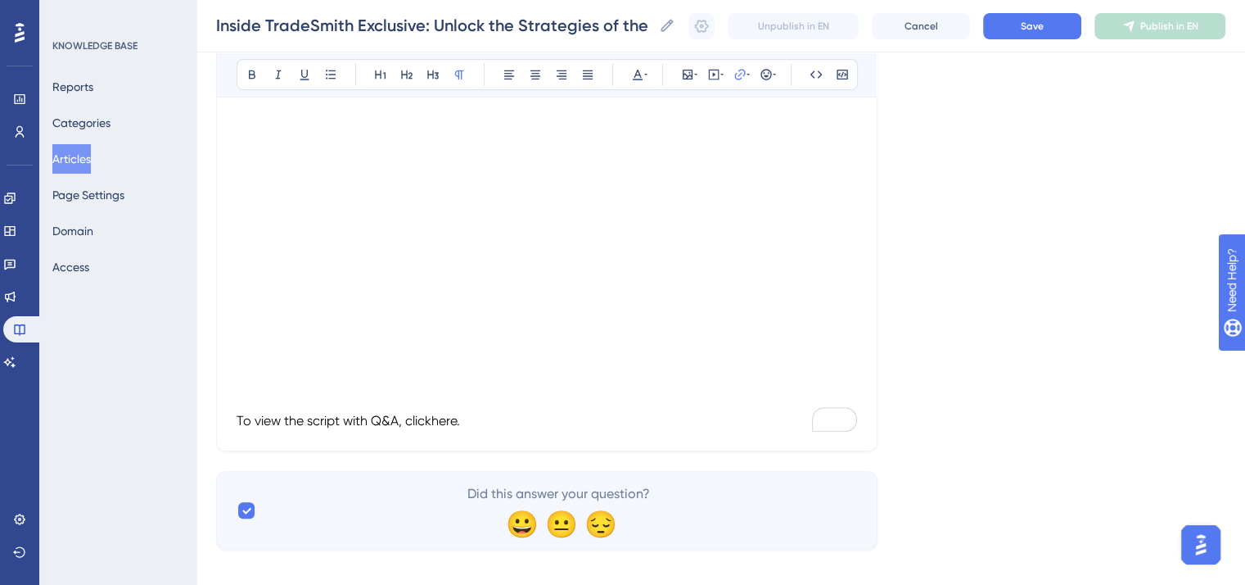
click at [555, 414] on p "To view the script with Q&A, click here." at bounding box center [547, 421] width 621 height 20
click at [242, 508] on icon at bounding box center [247, 510] width 10 height 13
checkbox input "false"
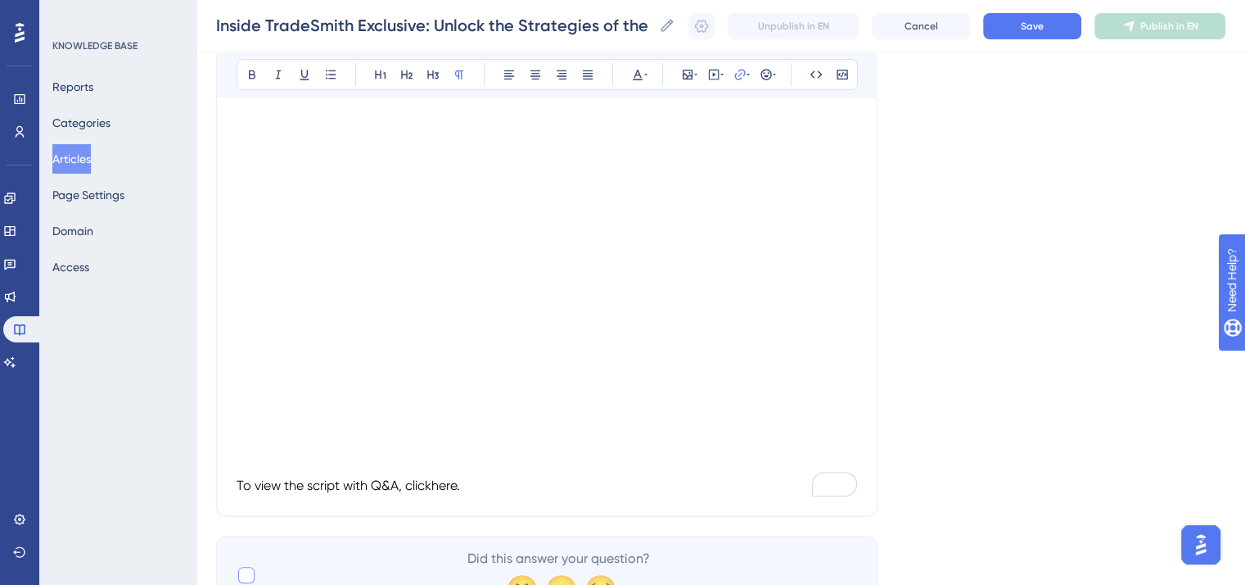
scroll to position [255, 0]
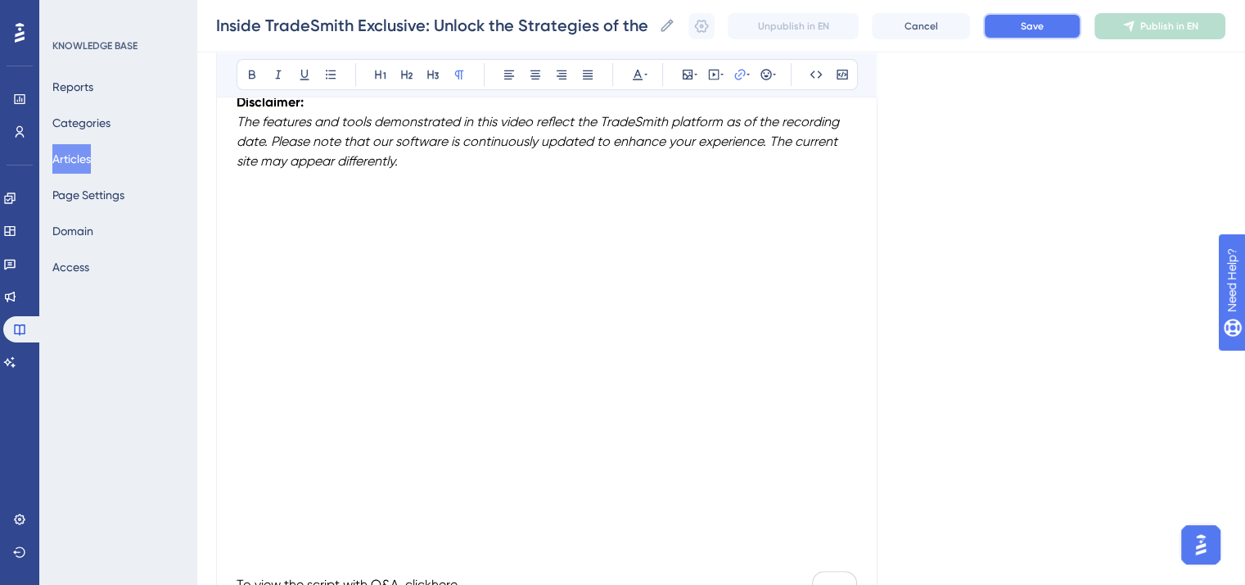
click at [1033, 27] on span "Save" at bounding box center [1032, 26] width 23 height 13
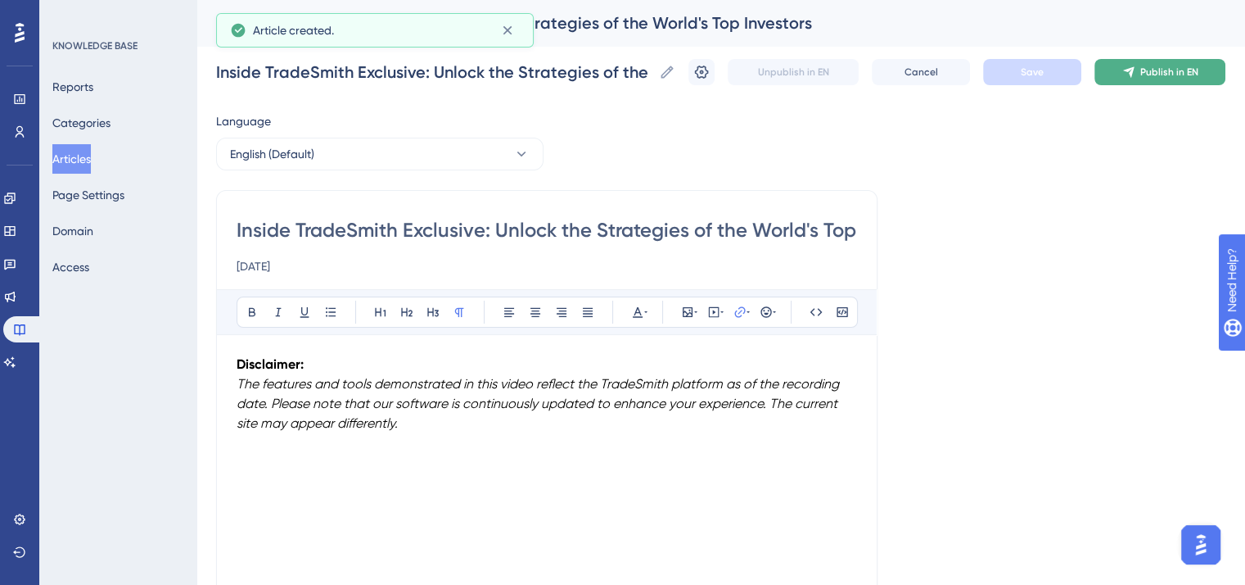
click at [1136, 66] on icon at bounding box center [1129, 72] width 13 height 13
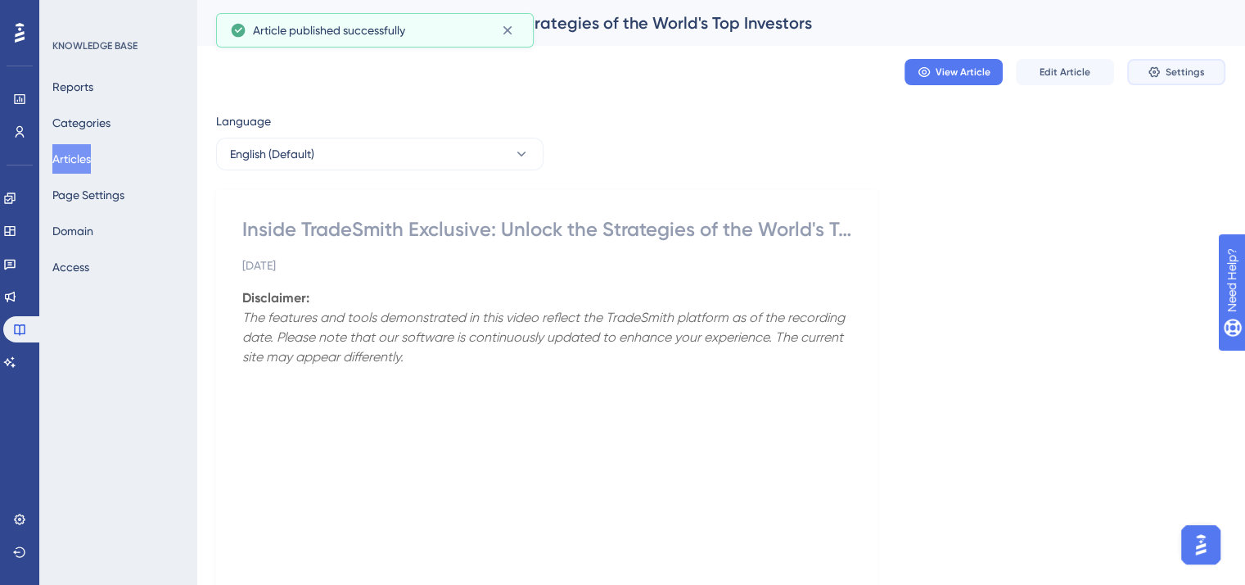
click at [1149, 68] on icon at bounding box center [1154, 72] width 13 height 13
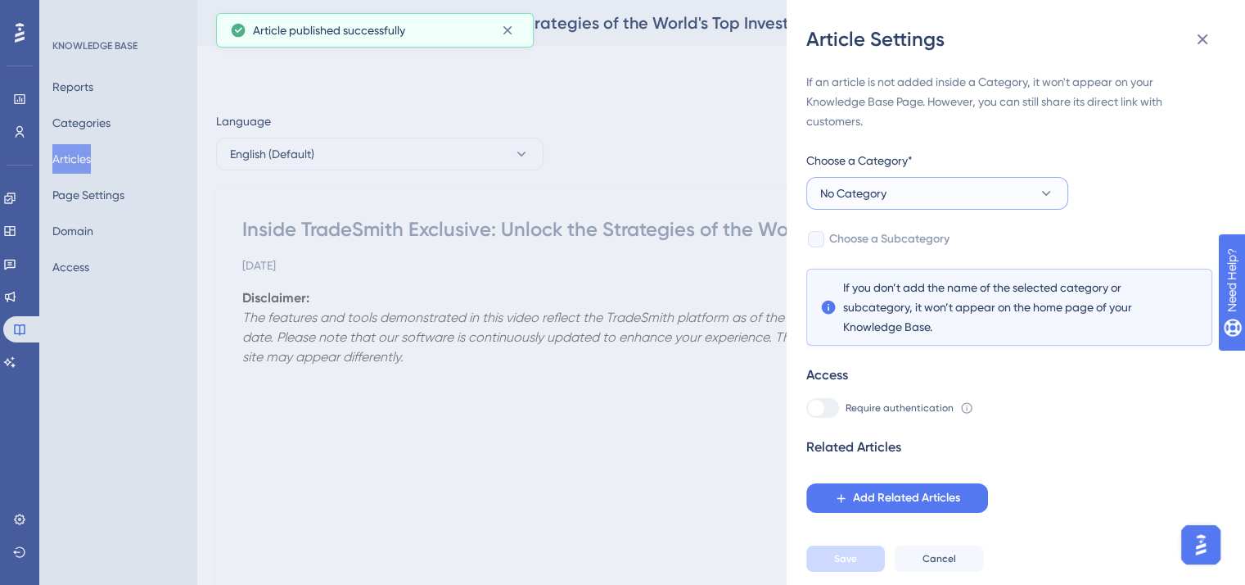
click at [1043, 188] on icon at bounding box center [1046, 193] width 16 height 16
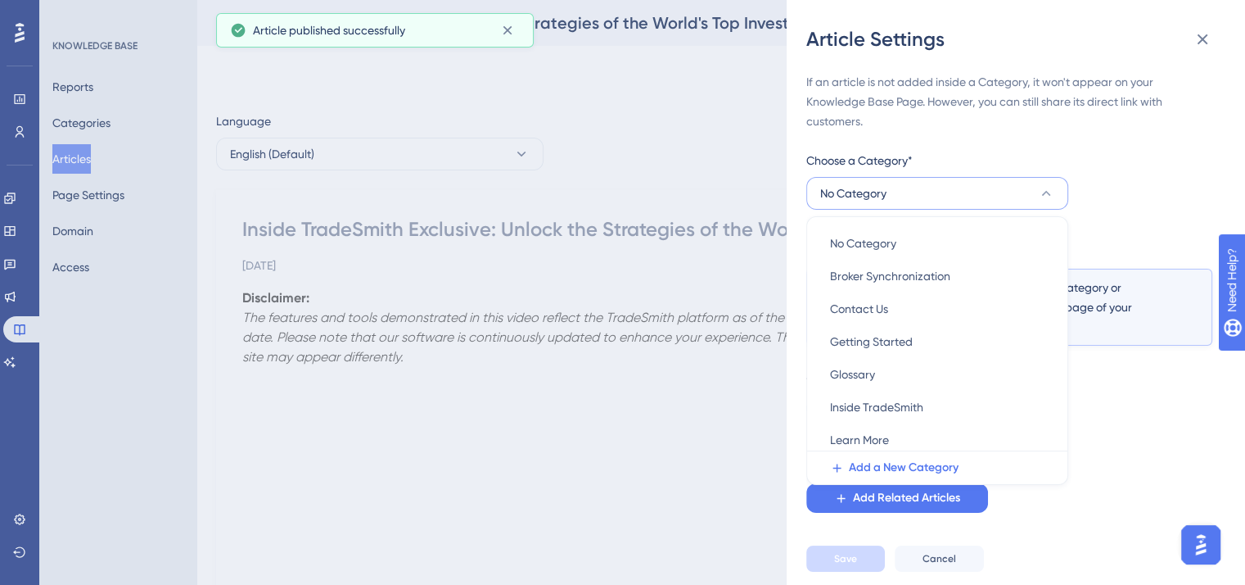
scroll to position [52, 0]
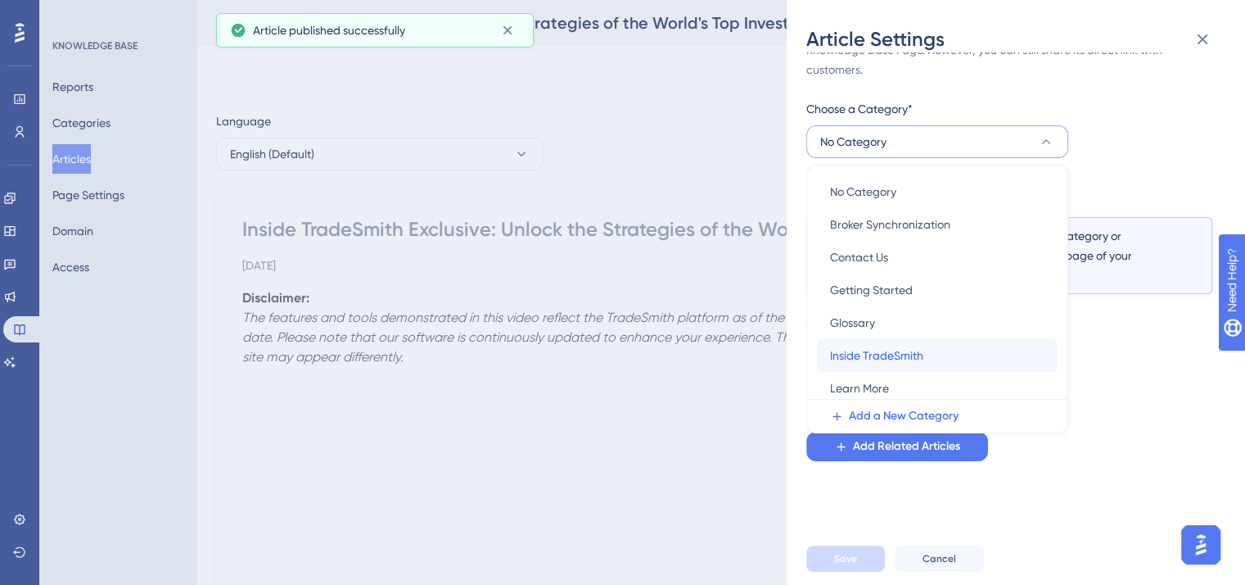
click at [942, 346] on div "Inside TradeSmith Inside TradeSmith" at bounding box center [937, 355] width 215 height 33
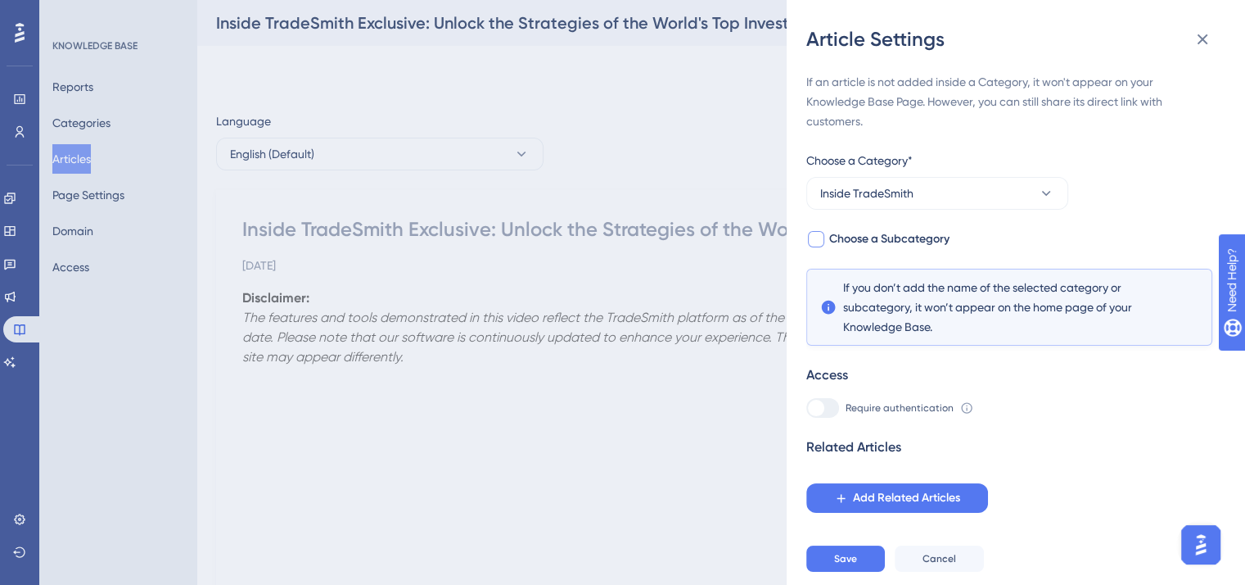
click at [823, 234] on div at bounding box center [816, 239] width 16 height 16
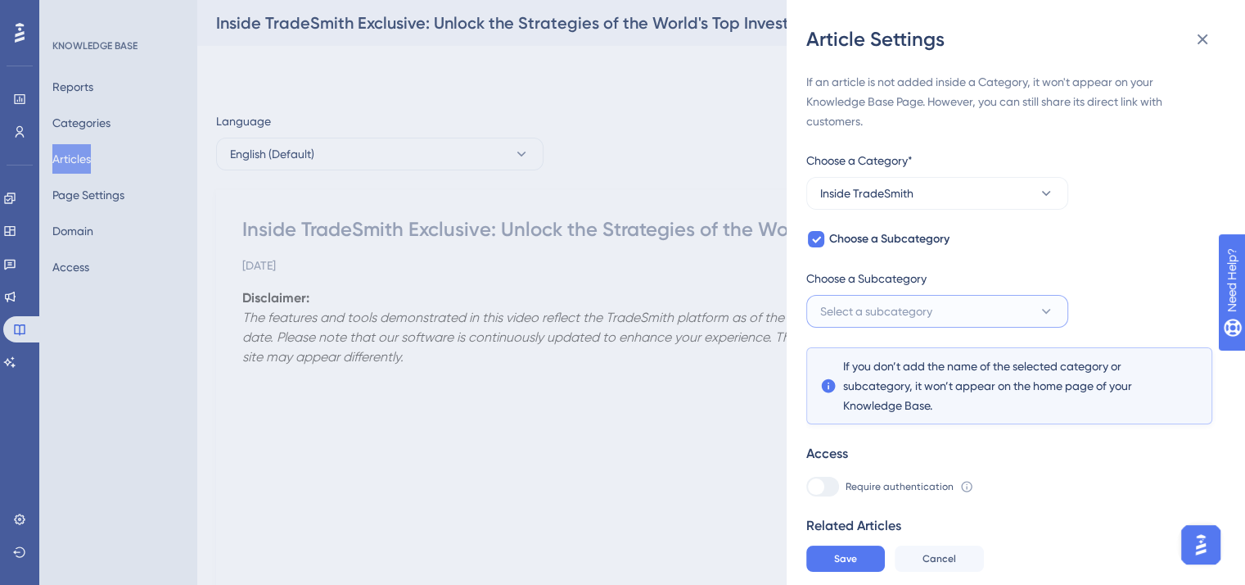
click at [929, 313] on span "Select a subcategory" at bounding box center [876, 311] width 112 height 20
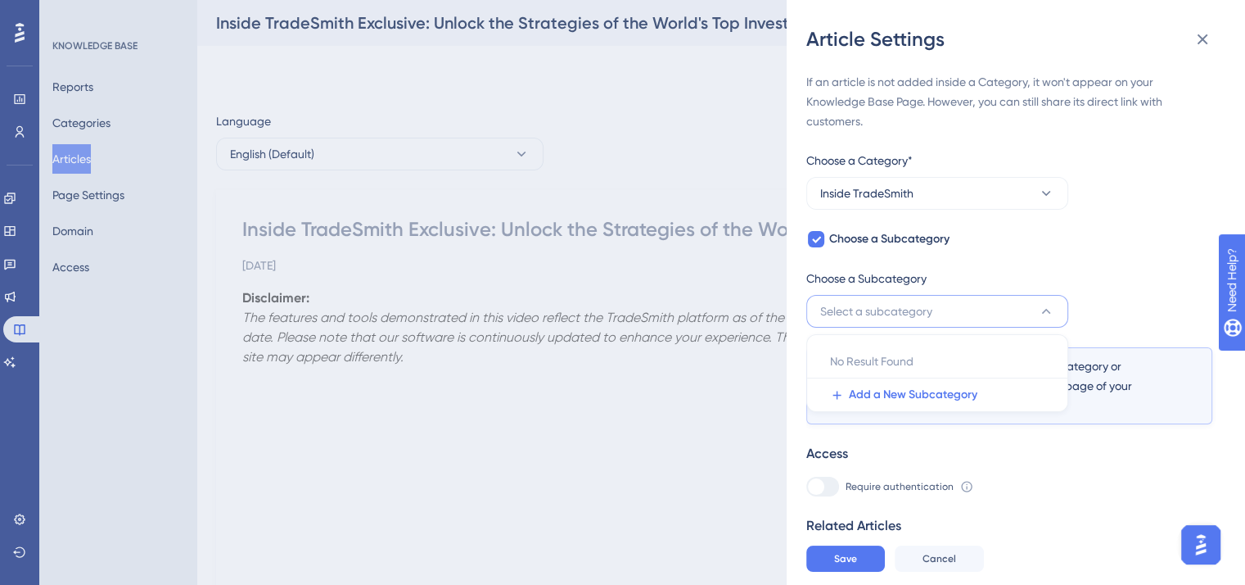
scroll to position [46, 0]
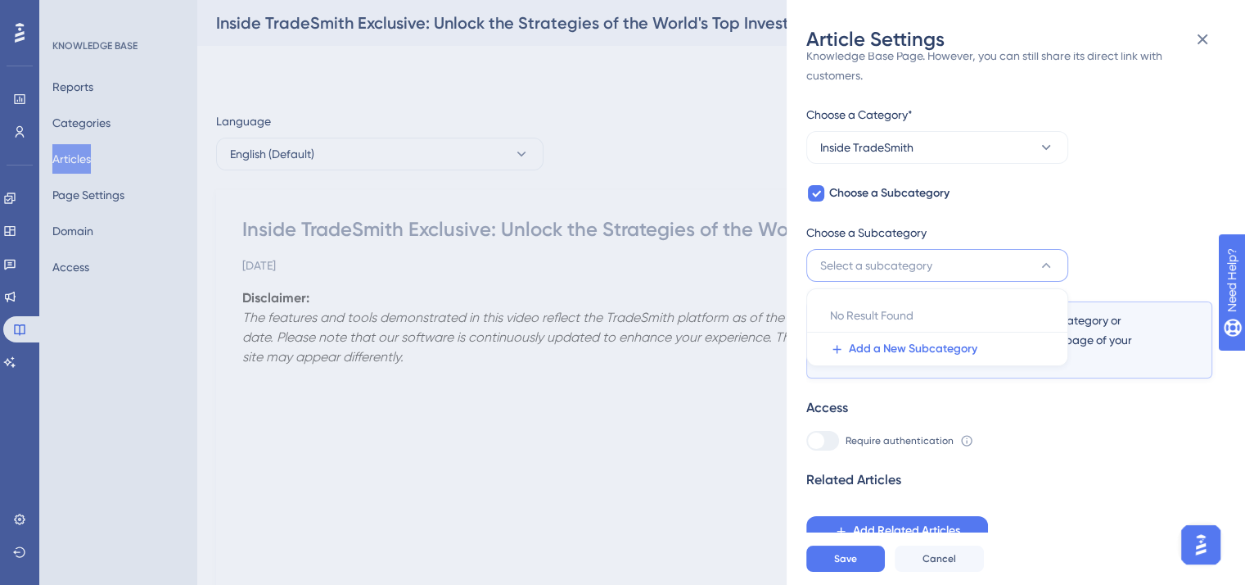
click at [992, 209] on div "If an article is not added inside a Category, it won't appear on your Knowledge…" at bounding box center [1010, 285] width 406 height 519
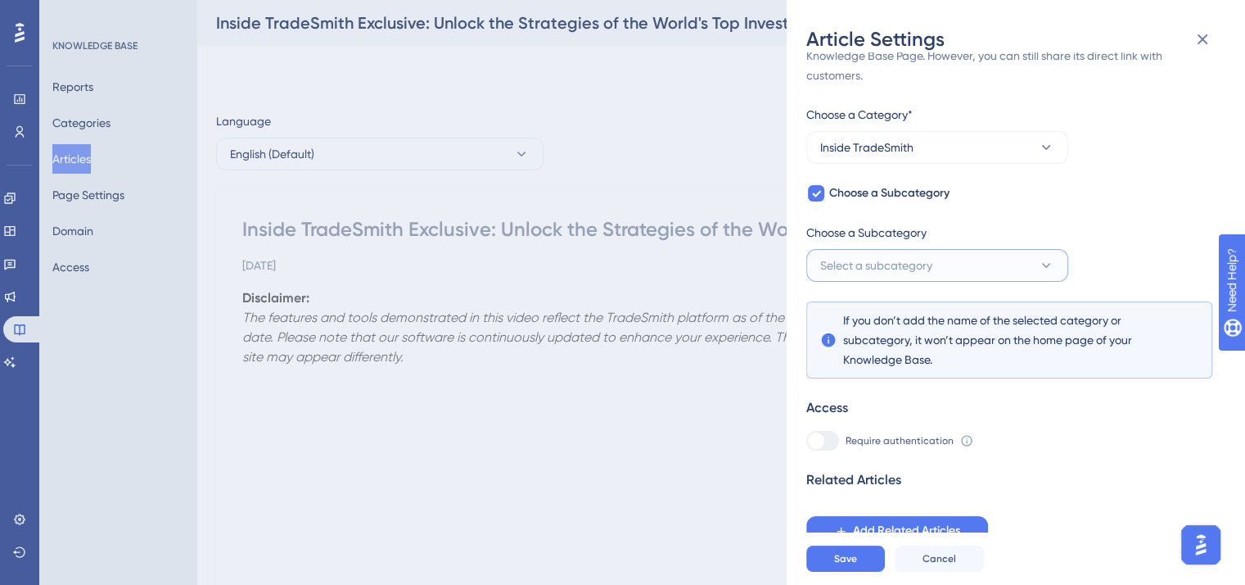
click at [963, 256] on button "Select a subcategory" at bounding box center [938, 265] width 262 height 33
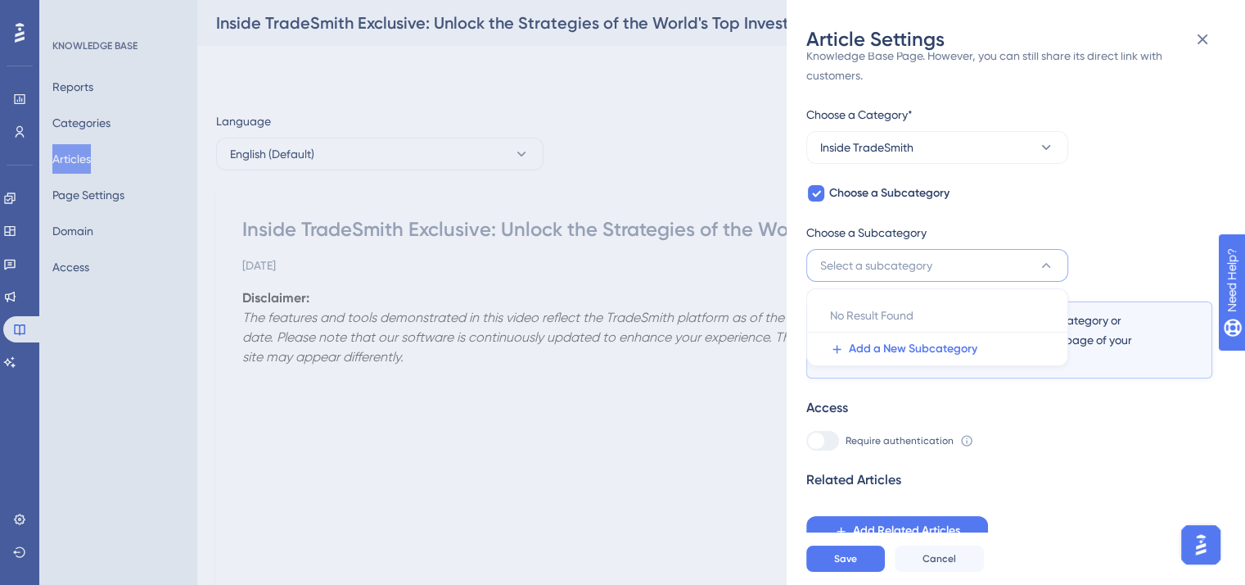
click at [1028, 206] on div "If an article is not added inside a Category, it won't appear on your Knowledge…" at bounding box center [1010, 285] width 406 height 519
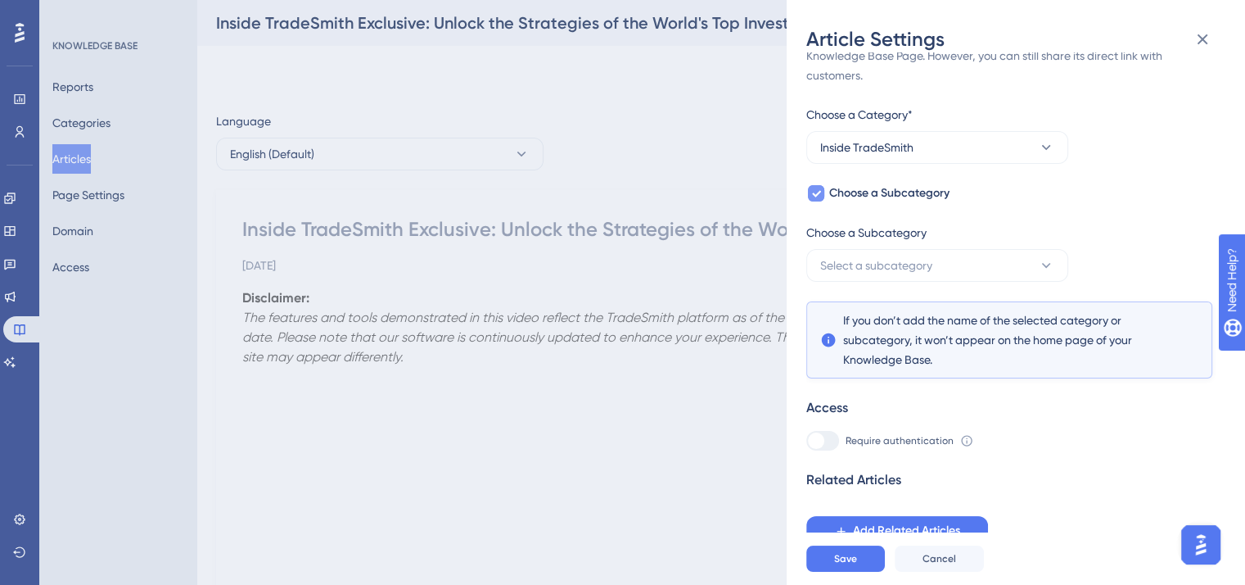
click at [819, 189] on icon at bounding box center [816, 193] width 10 height 13
checkbox input "false"
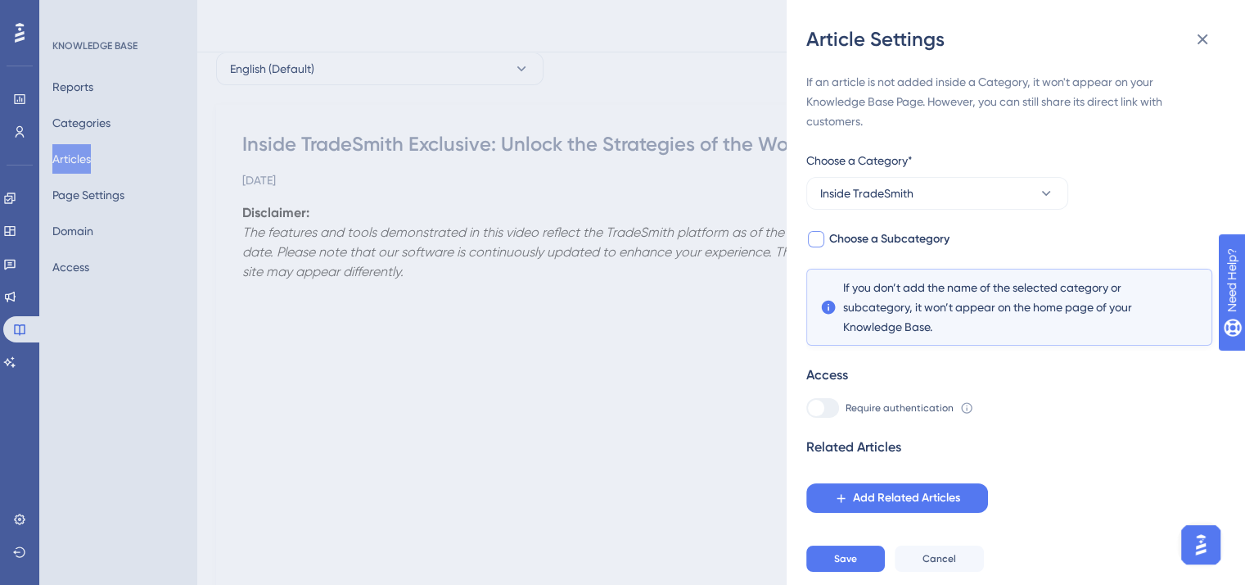
scroll to position [164, 0]
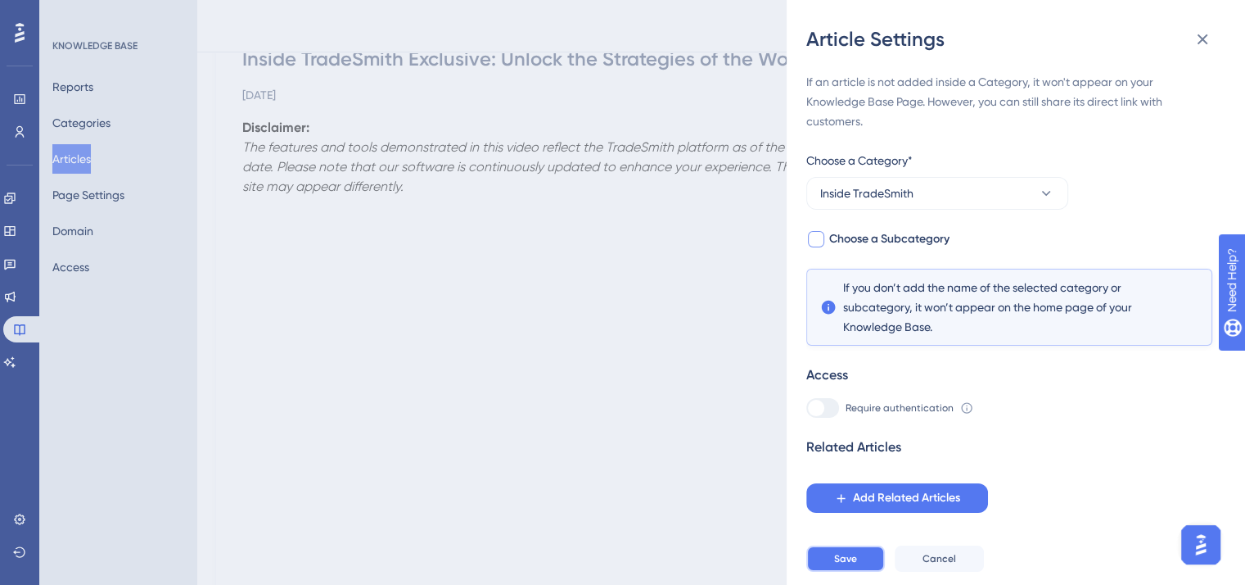
click at [861, 569] on button "Save" at bounding box center [846, 558] width 79 height 26
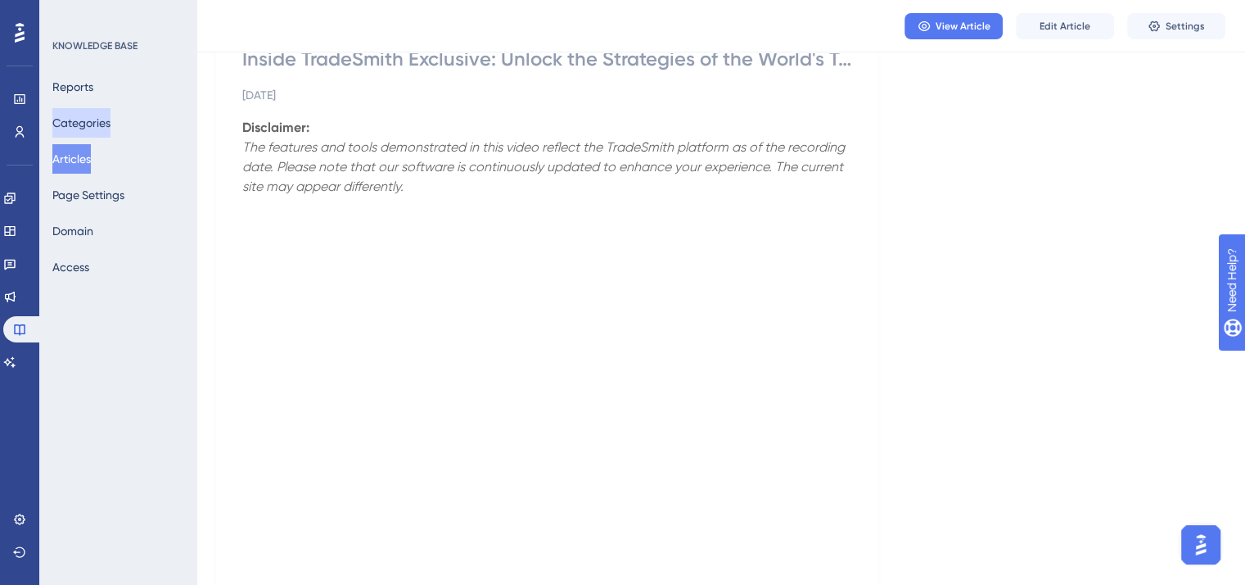
click at [95, 128] on button "Categories" at bounding box center [81, 122] width 58 height 29
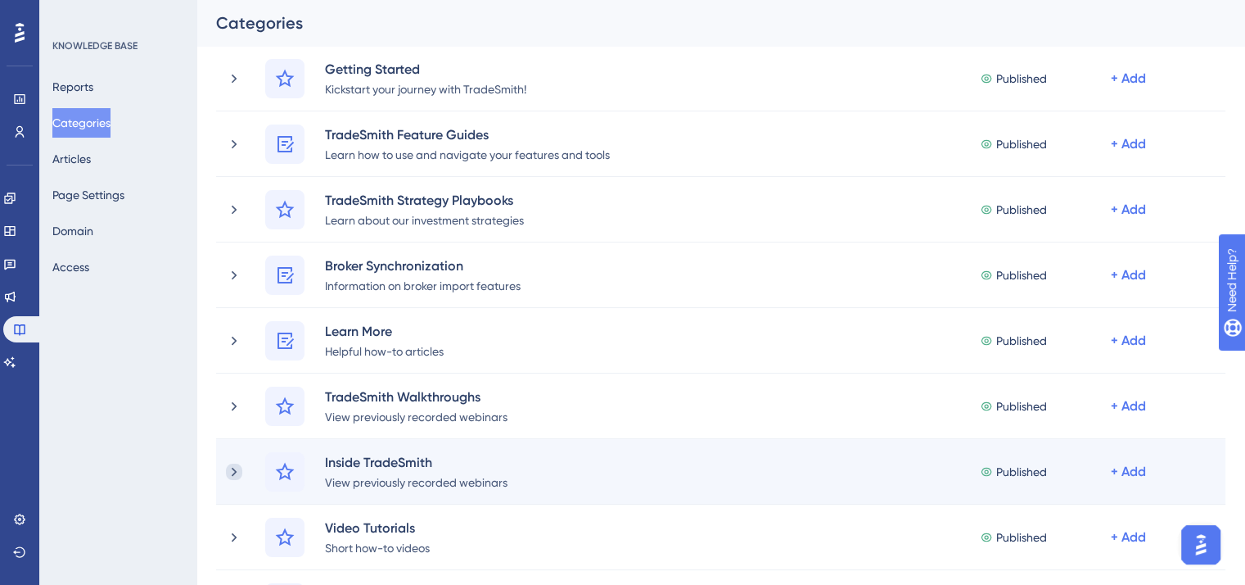
click at [233, 463] on icon at bounding box center [234, 471] width 16 height 16
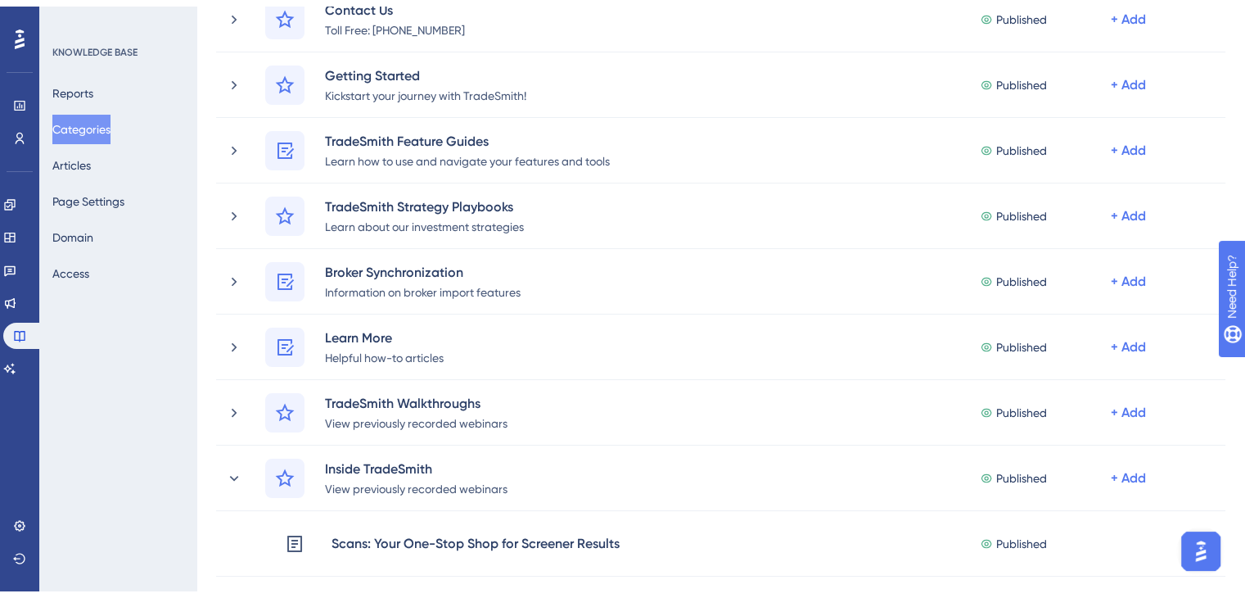
scroll to position [409, 0]
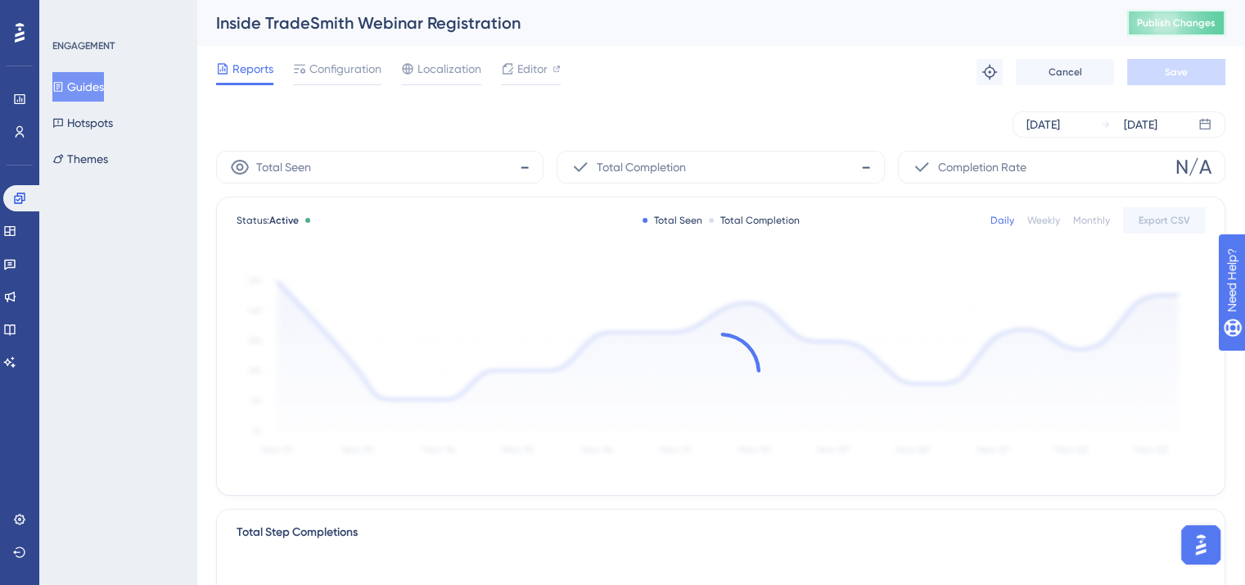
click at [1184, 22] on span "Publish Changes" at bounding box center [1176, 22] width 79 height 13
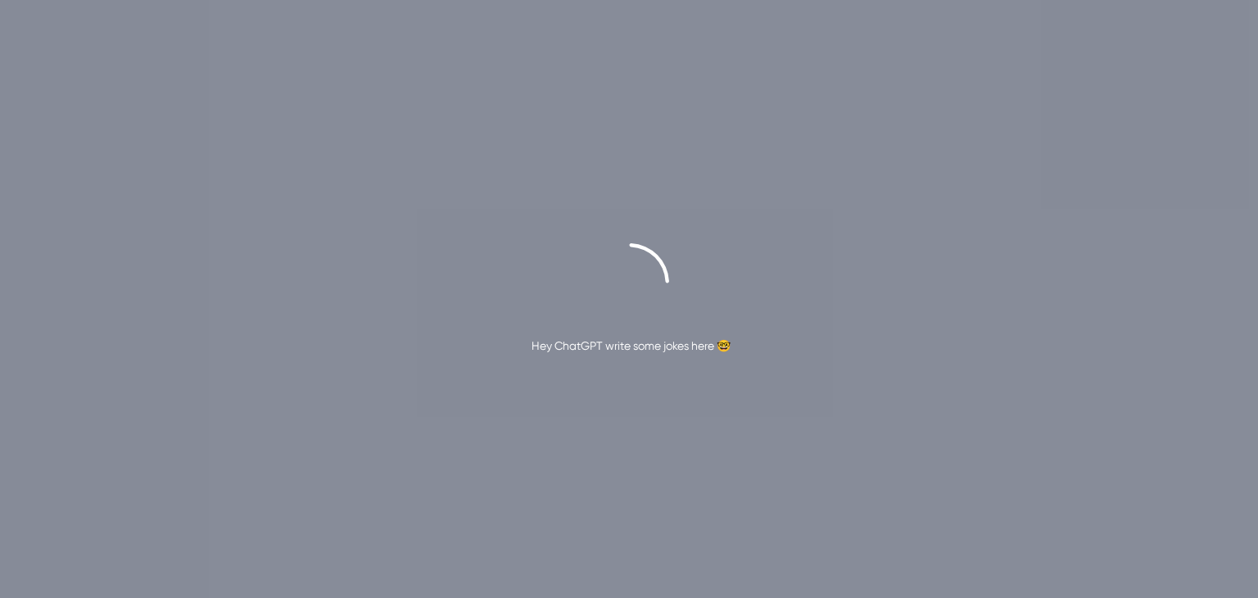
click at [536, 350] on div "Hey ChatGPT write some jokes here 🤓" at bounding box center [630, 346] width 199 height 20
